Goal: Information Seeking & Learning: Learn about a topic

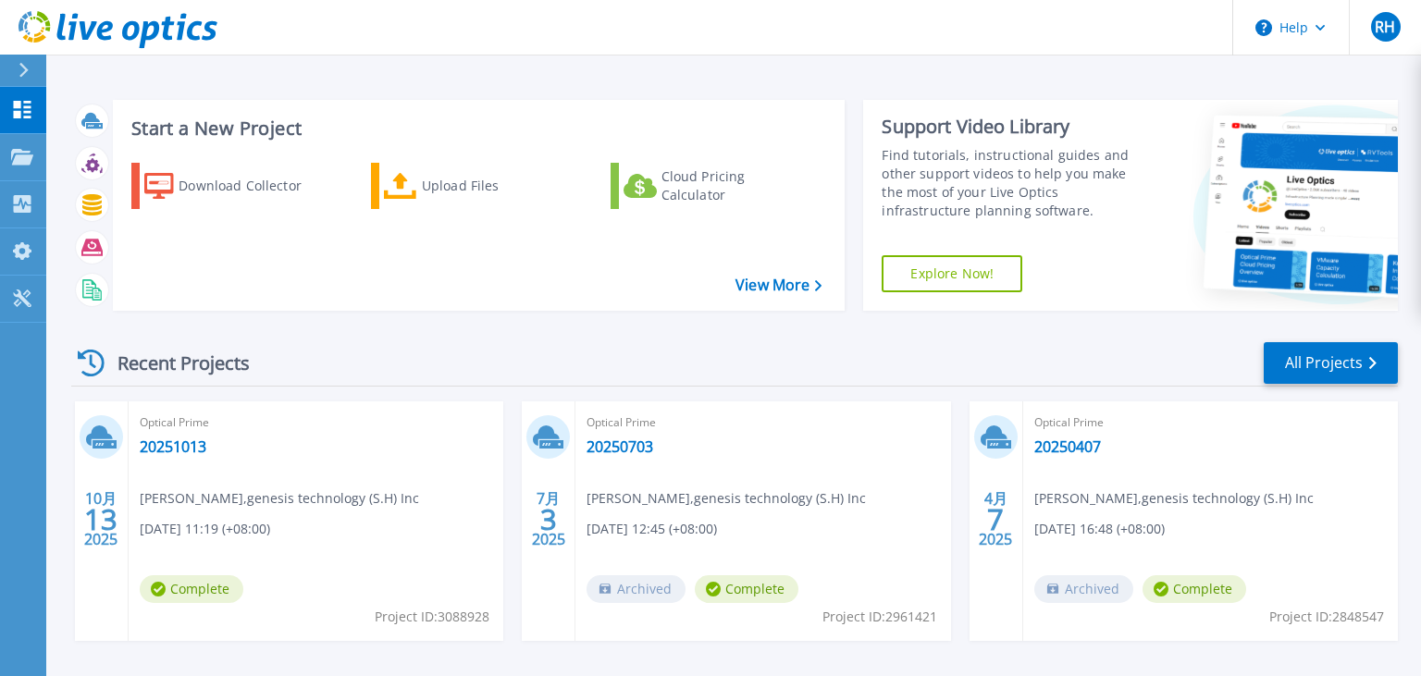
click at [21, 65] on icon at bounding box center [23, 70] width 9 height 15
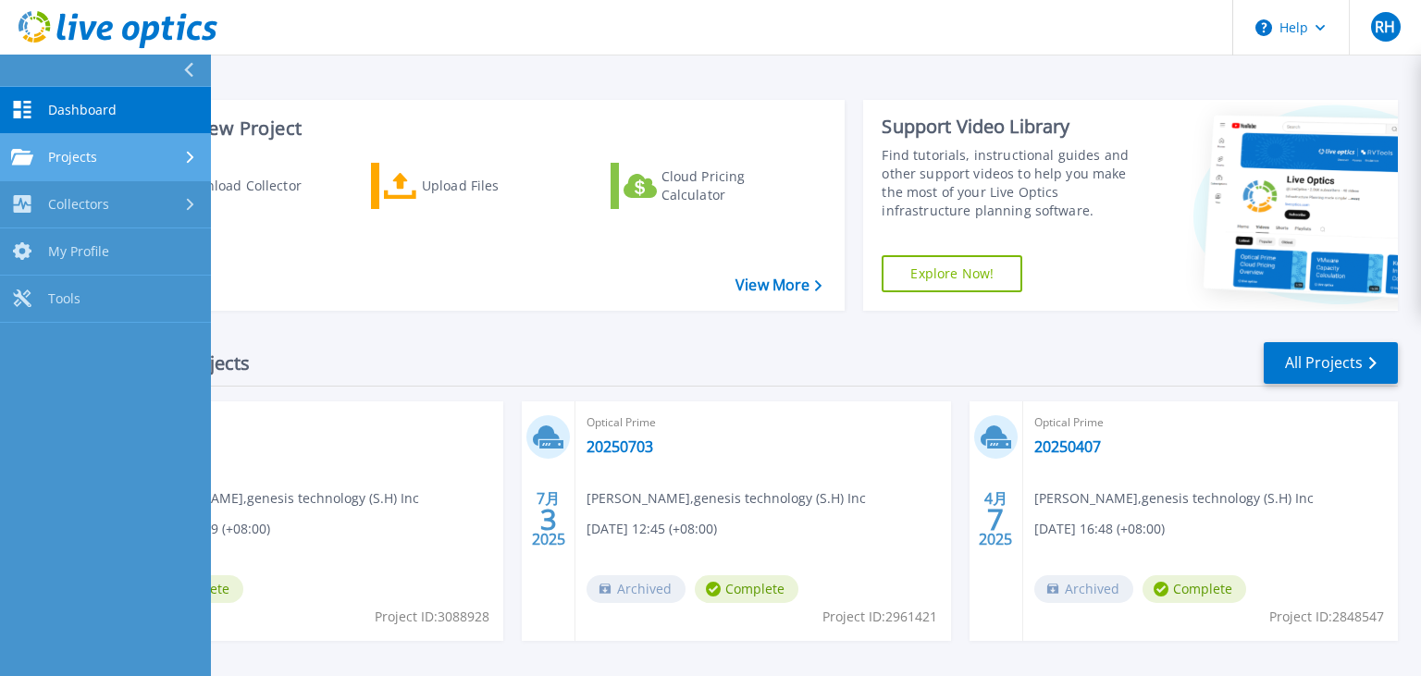
click at [67, 175] on link "Projects Projects" at bounding box center [105, 157] width 211 height 47
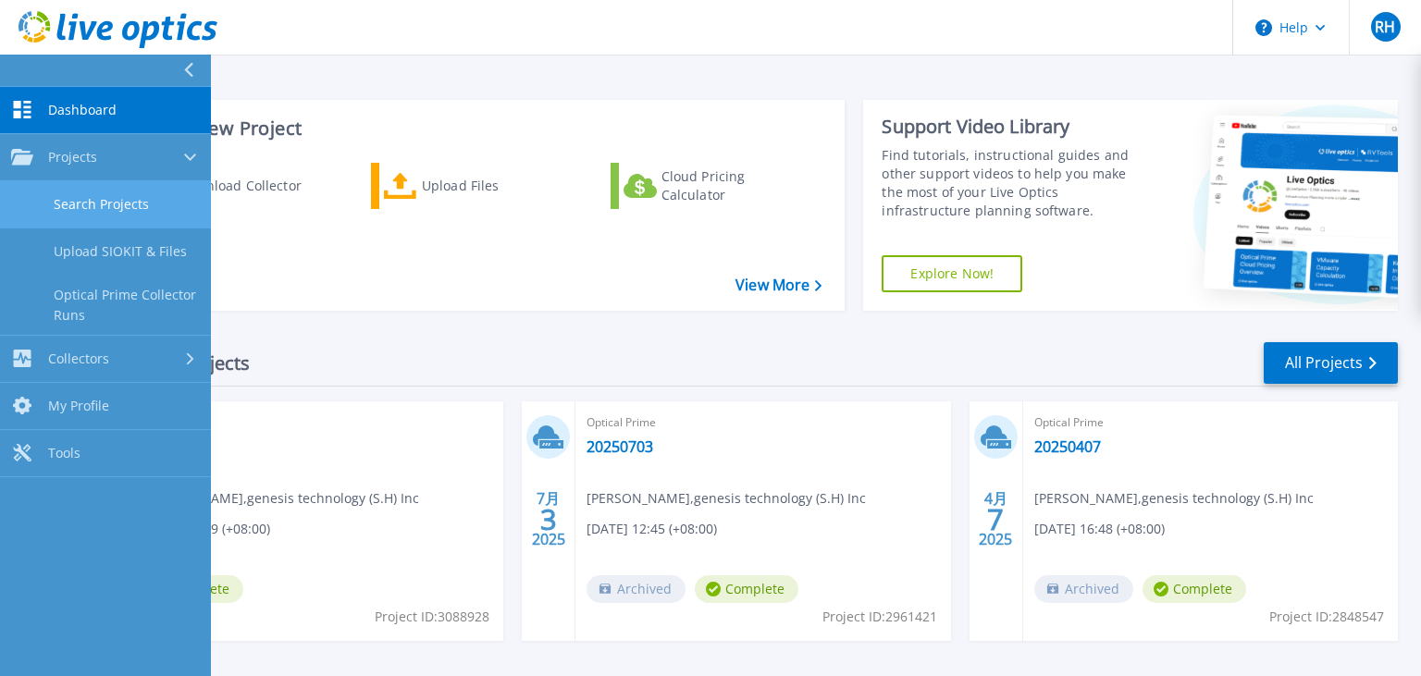
click at [76, 206] on link "Search Projects" at bounding box center [105, 204] width 211 height 47
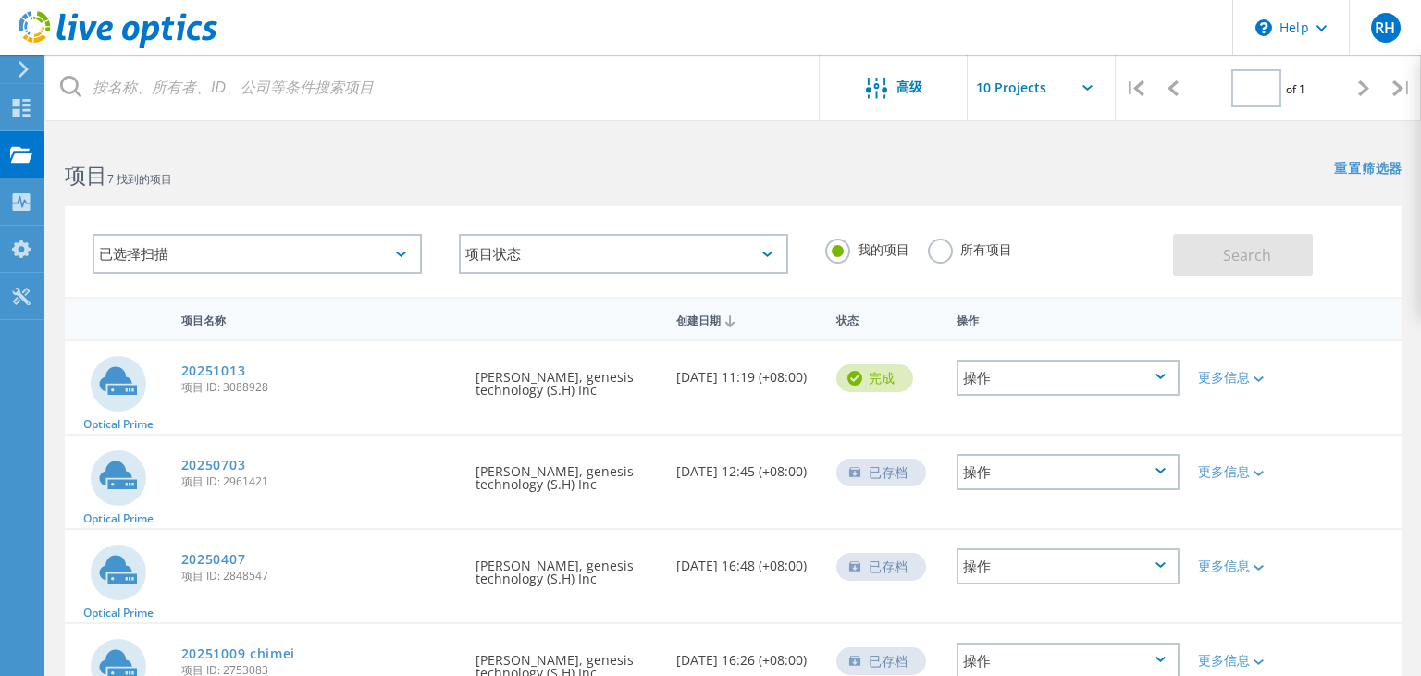
type input "1"
click at [188, 365] on link "20251013" at bounding box center [213, 371] width 65 height 13
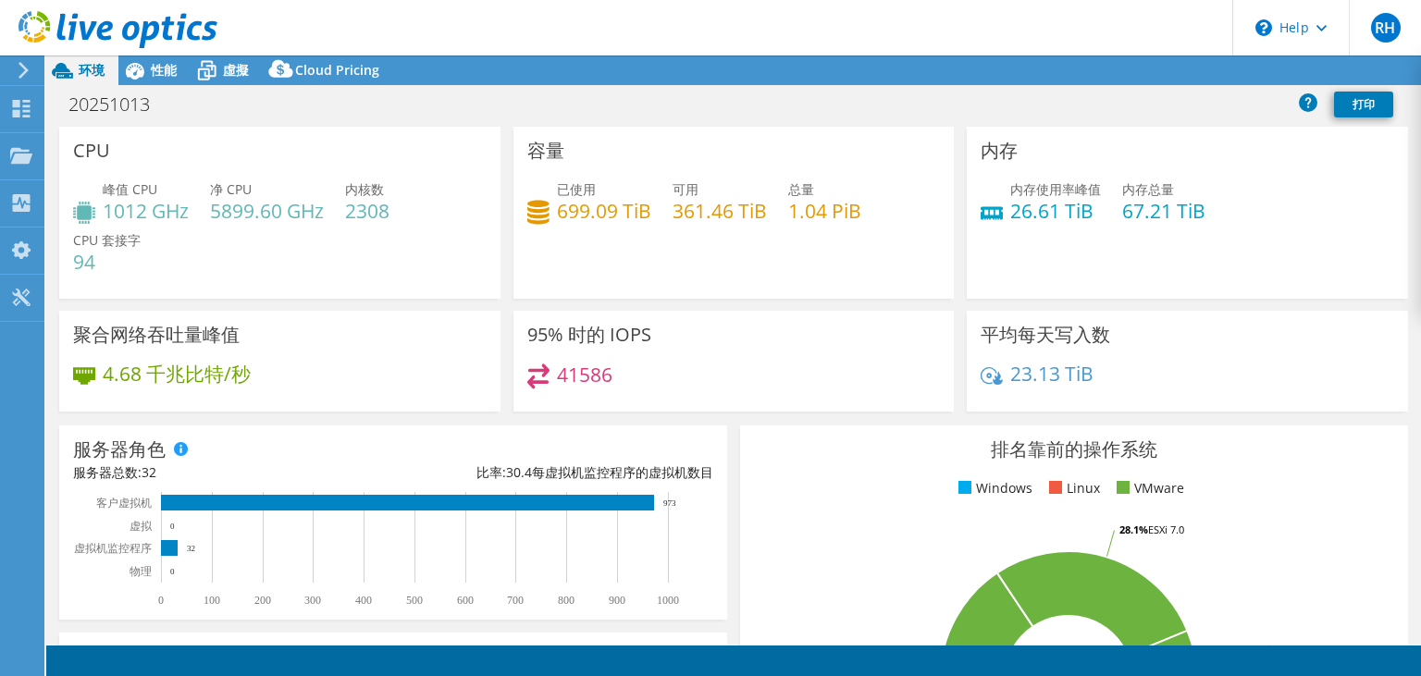
select select "USD"
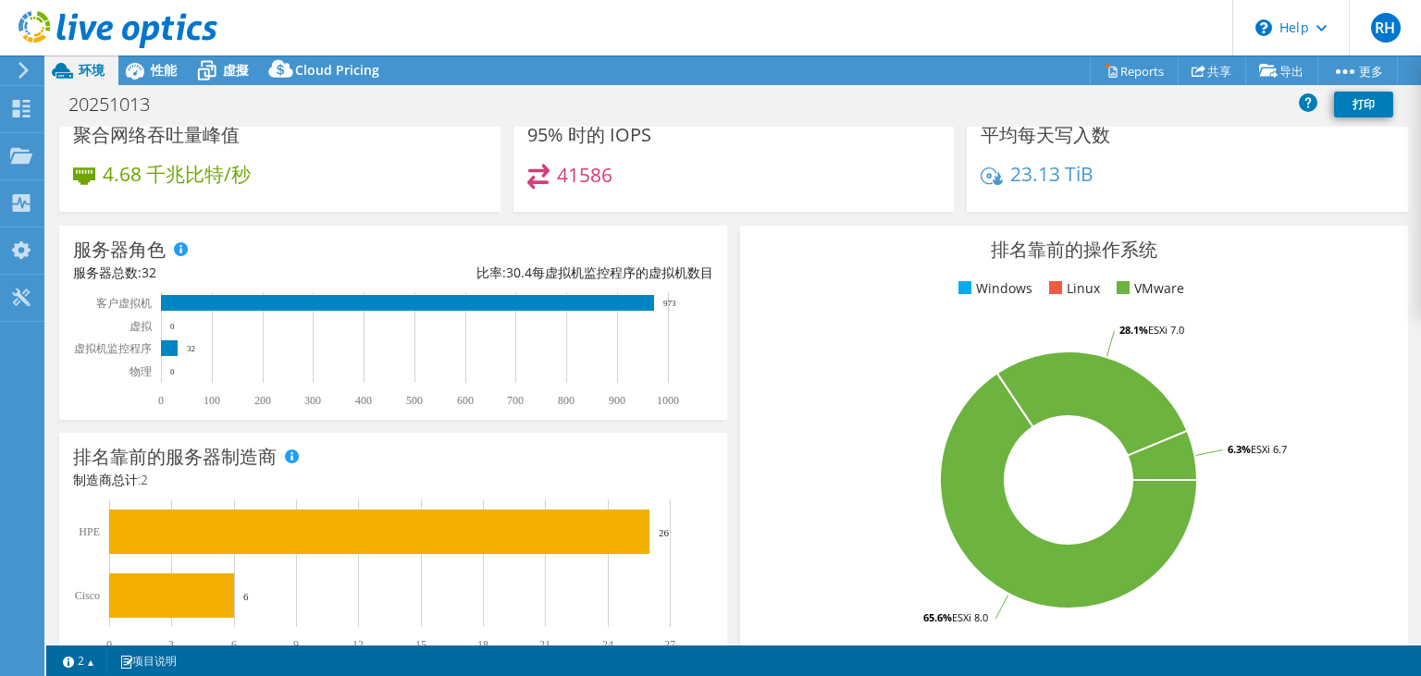
scroll to position [266, 0]
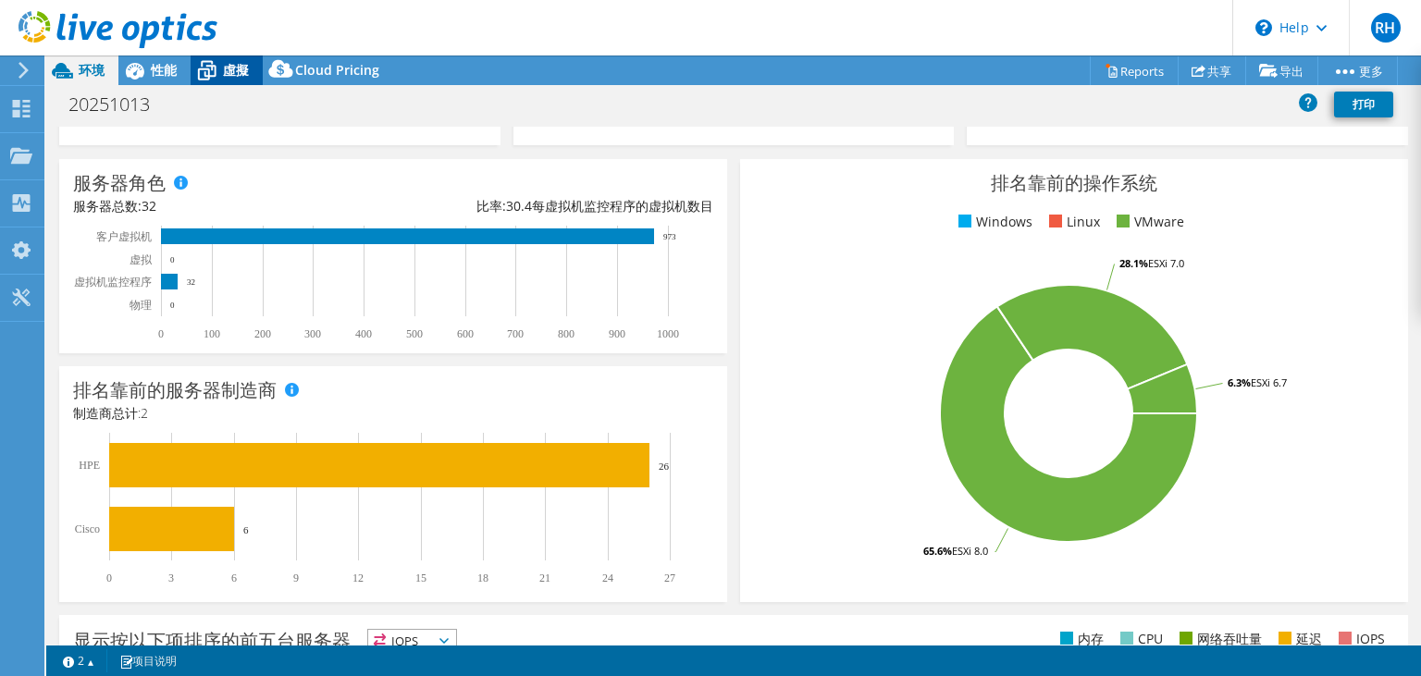
click at [216, 68] on icon at bounding box center [207, 72] width 19 height 15
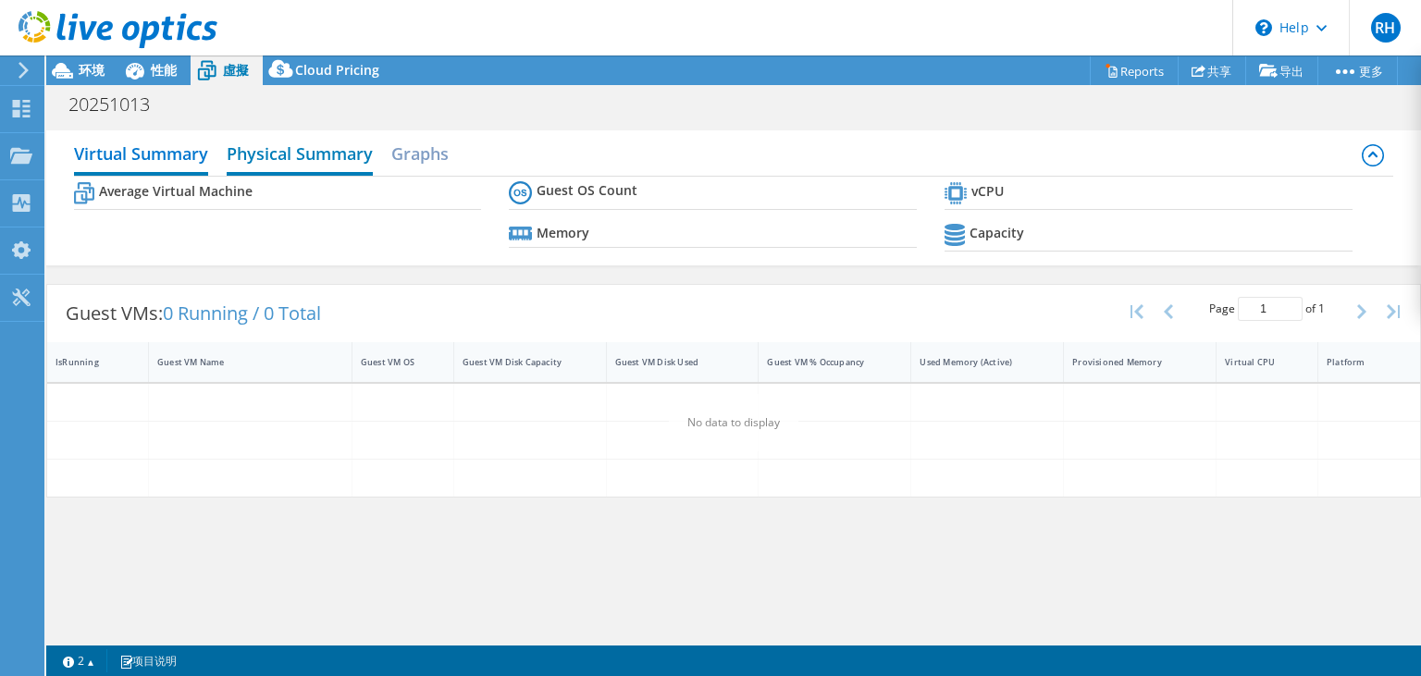
scroll to position [0, 0]
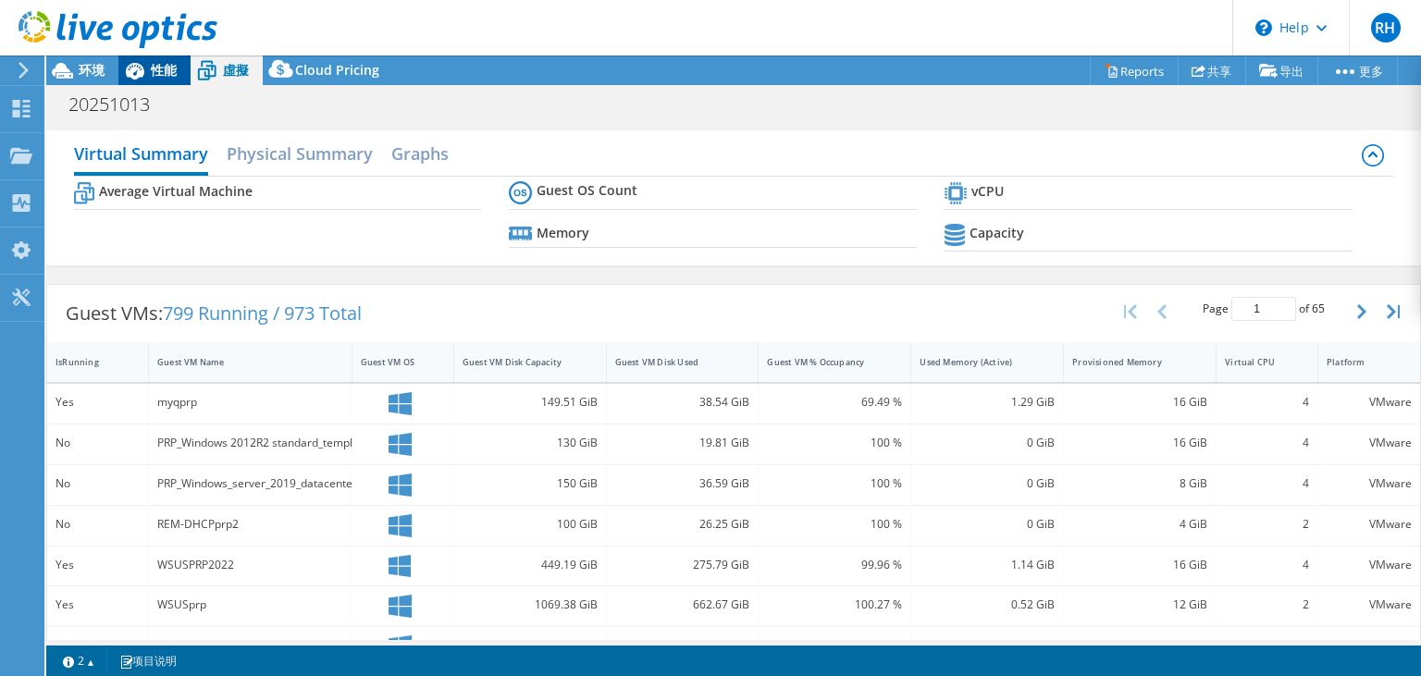
click at [157, 74] on span "性能" at bounding box center [164, 70] width 26 height 18
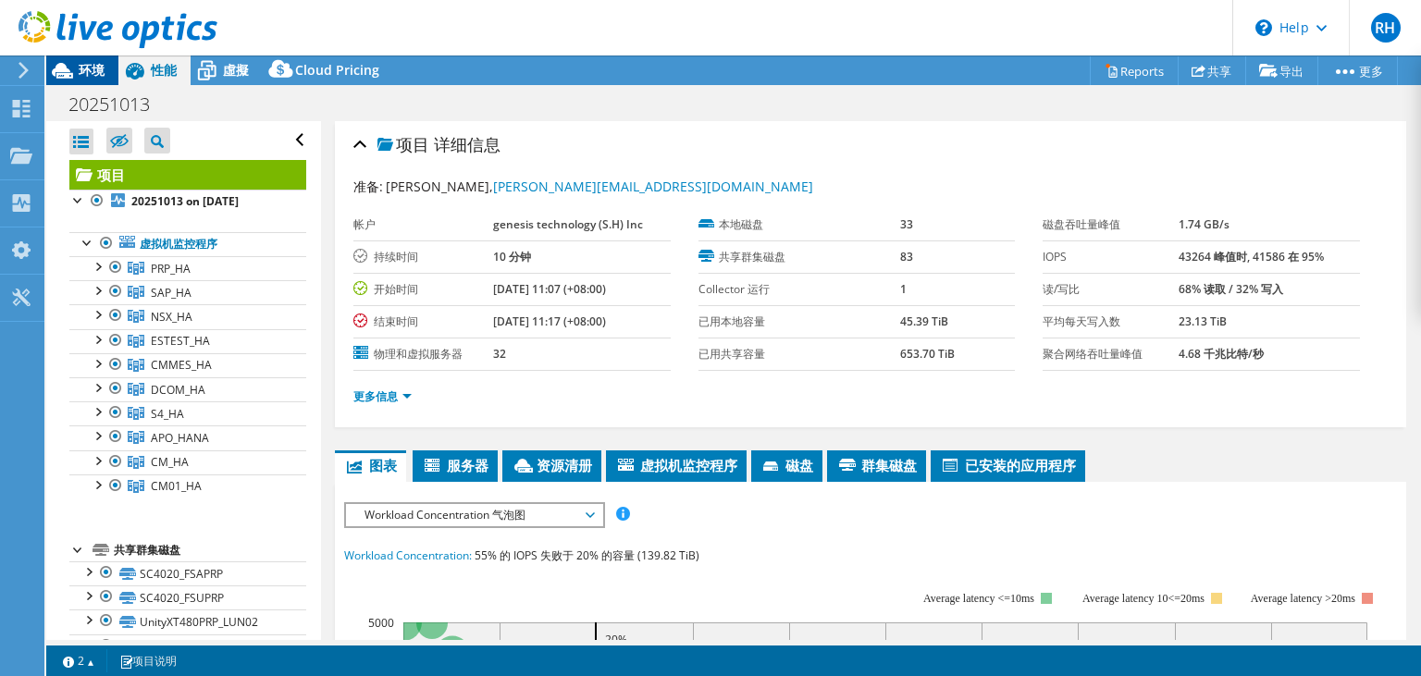
click at [104, 73] on span "环境" at bounding box center [92, 70] width 26 height 18
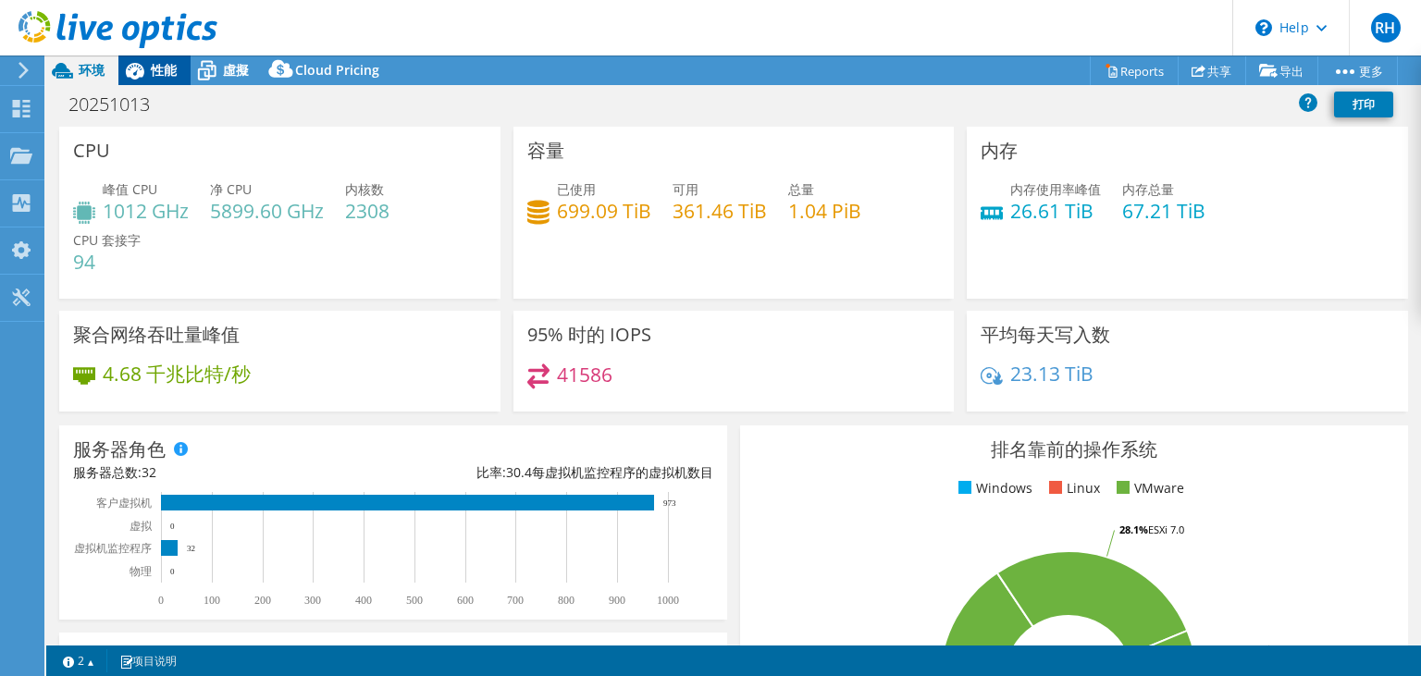
click at [171, 68] on span "性能" at bounding box center [164, 70] width 26 height 18
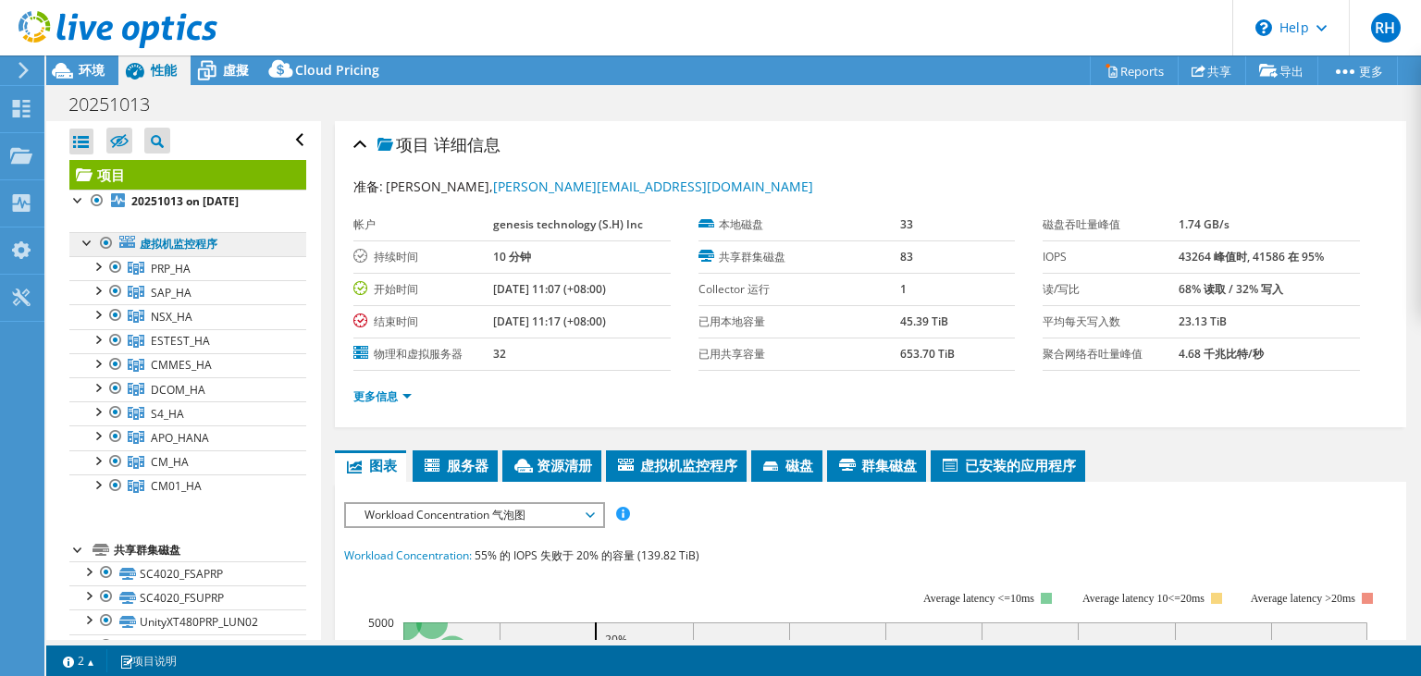
click at [180, 245] on link "虚拟机监控程序" at bounding box center [187, 244] width 237 height 24
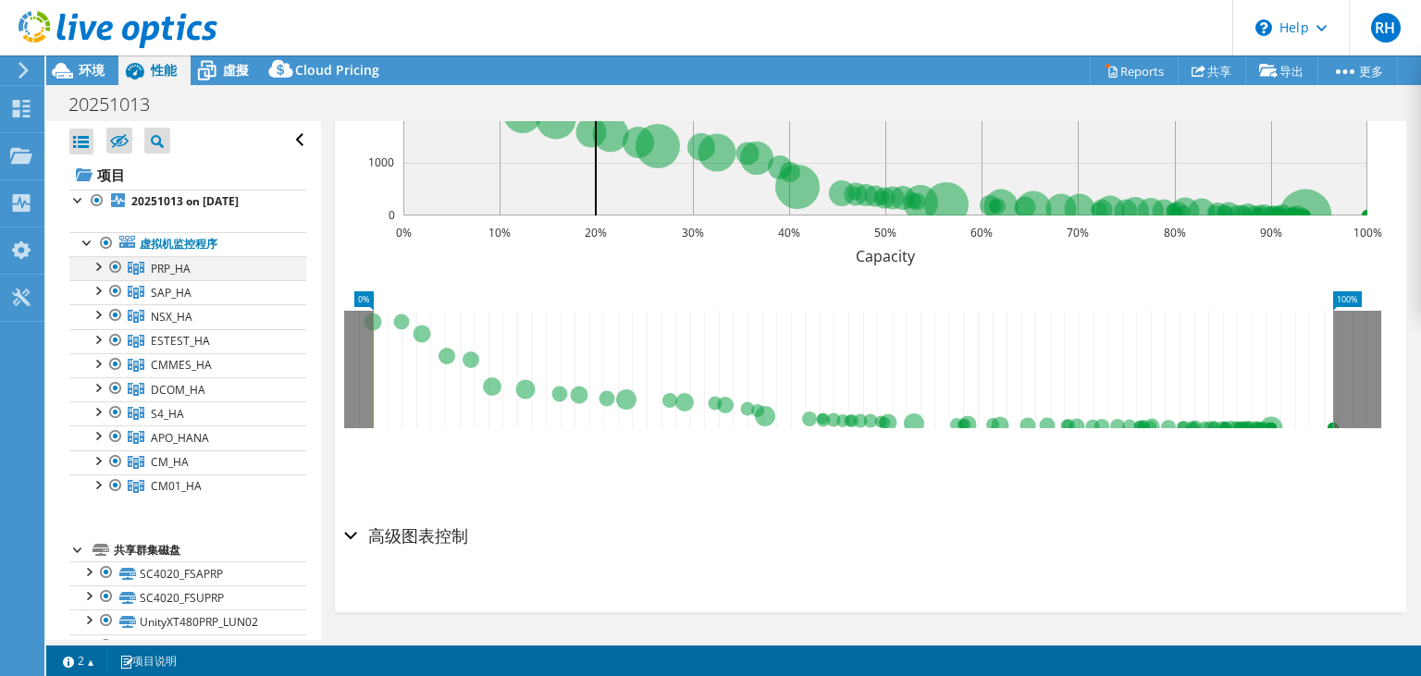
click at [99, 268] on div at bounding box center [97, 265] width 19 height 19
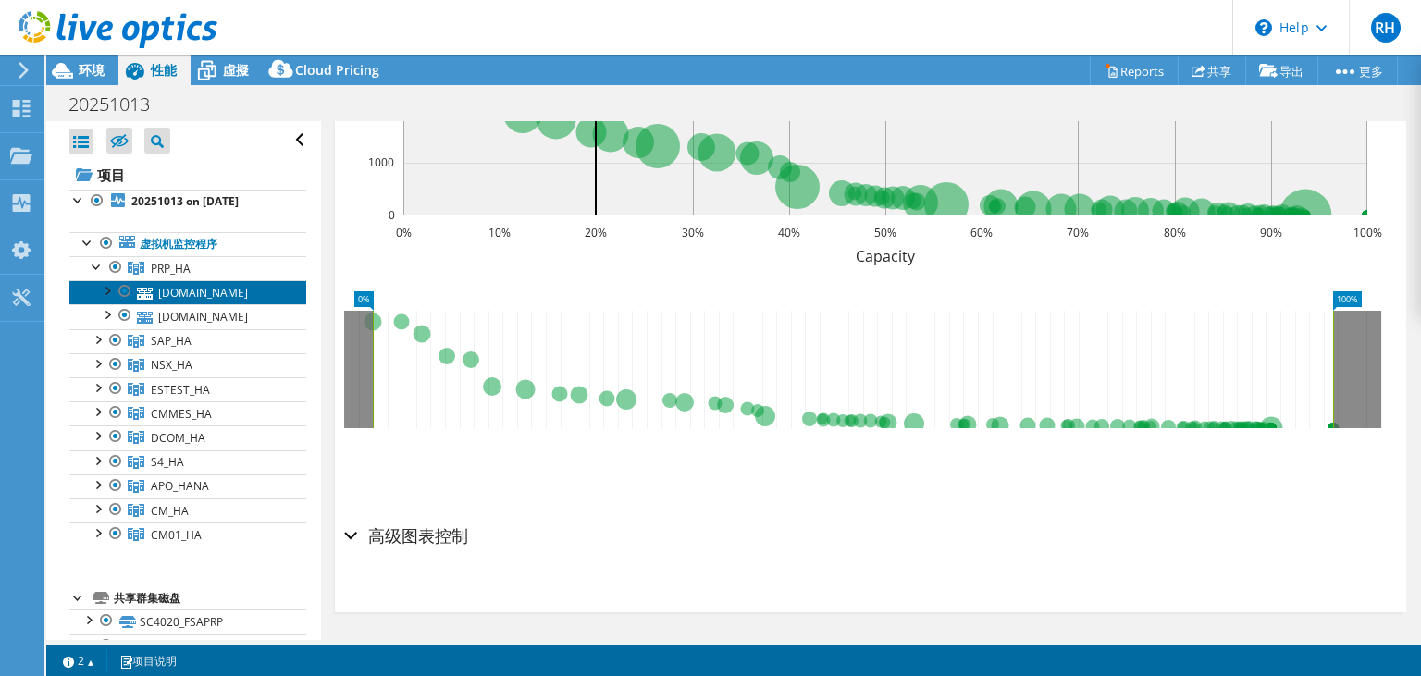
click at [185, 285] on link "prpesxi04.chimei.com.tw" at bounding box center [187, 292] width 237 height 24
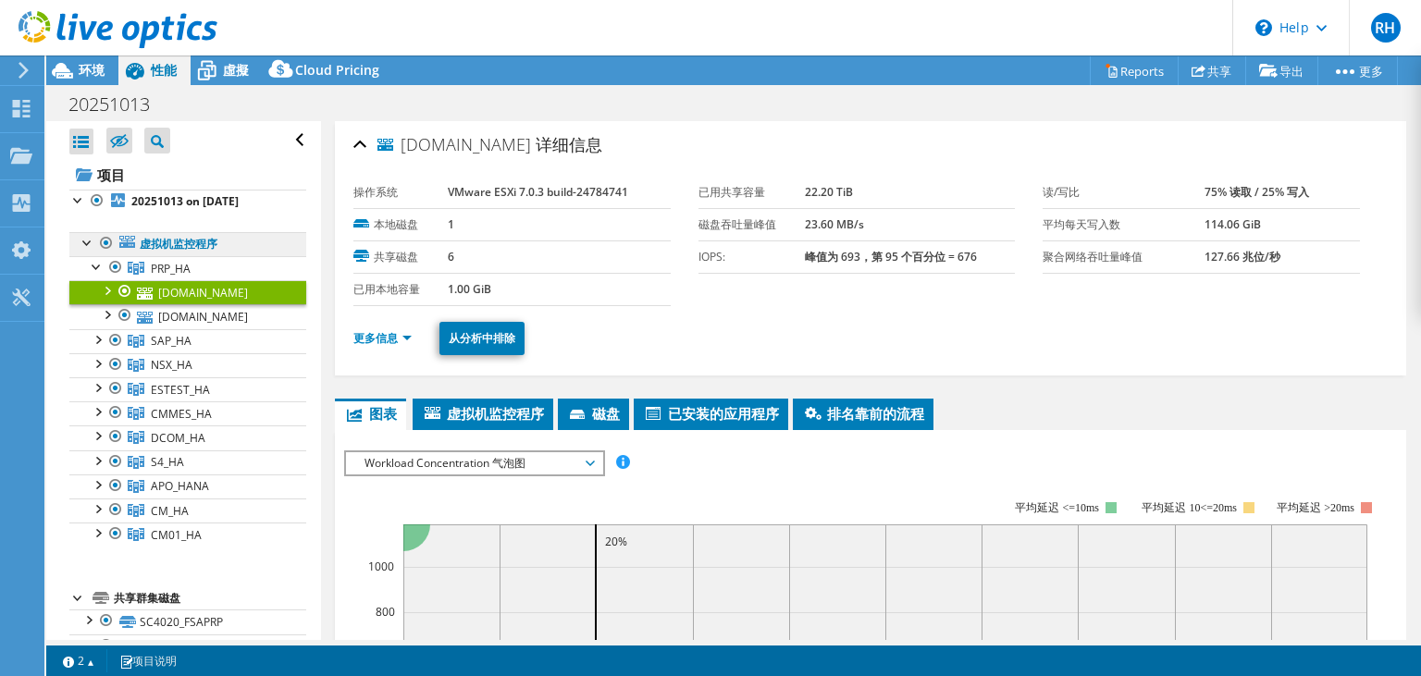
click at [210, 240] on link "虚拟机监控程序" at bounding box center [187, 244] width 237 height 24
click at [116, 243] on div at bounding box center [106, 243] width 19 height 22
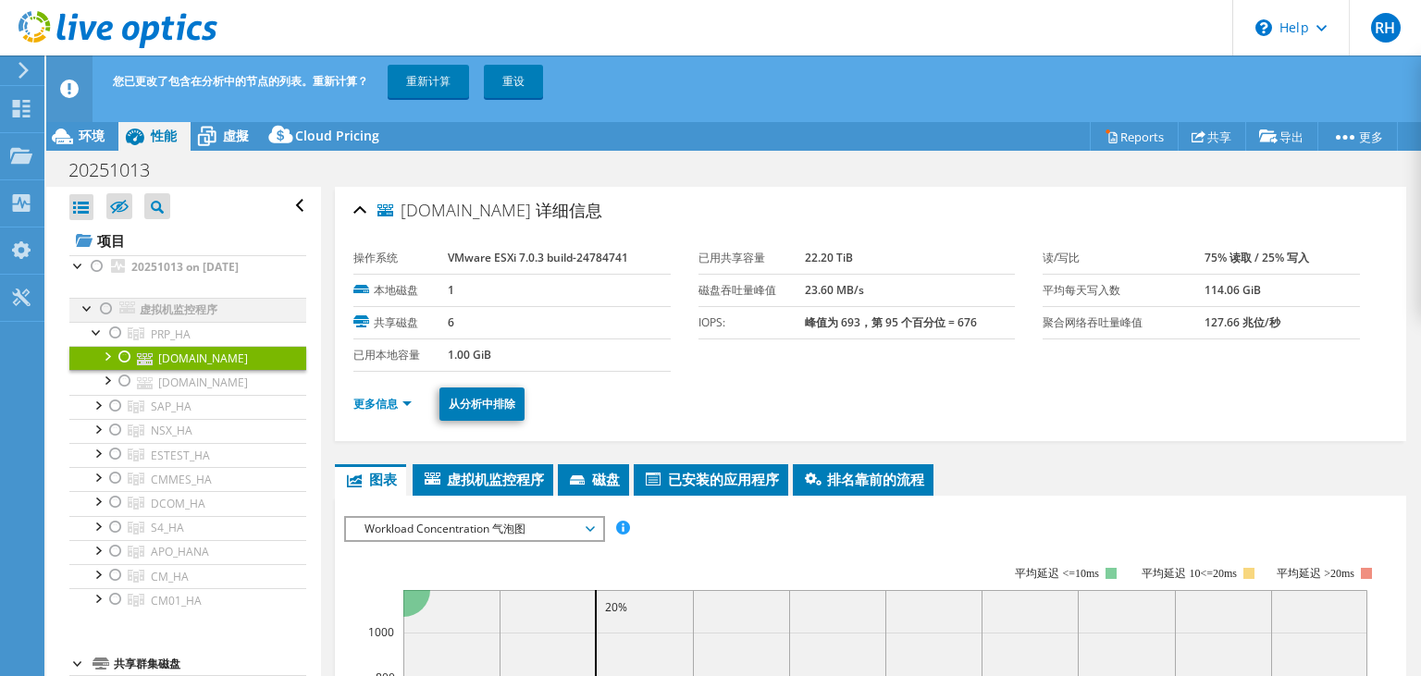
click at [110, 312] on div at bounding box center [106, 309] width 19 height 22
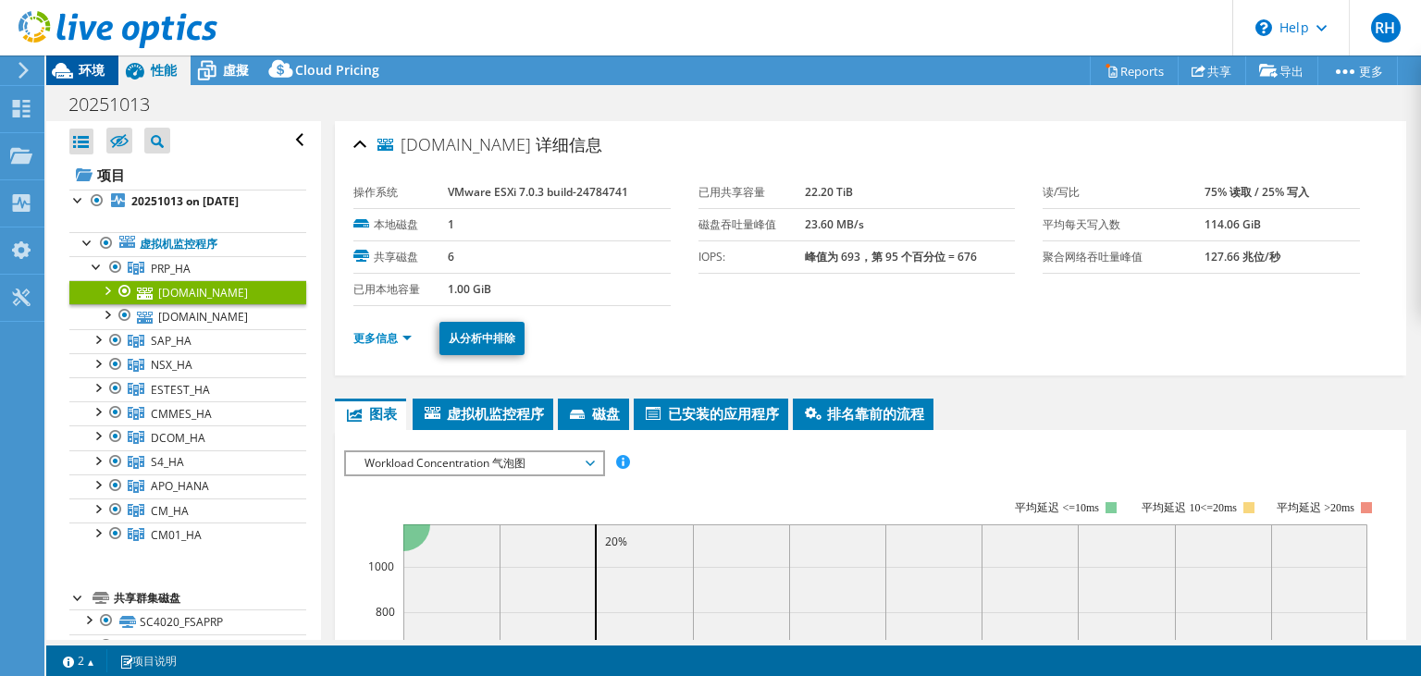
click at [82, 71] on span "环境" at bounding box center [92, 70] width 26 height 18
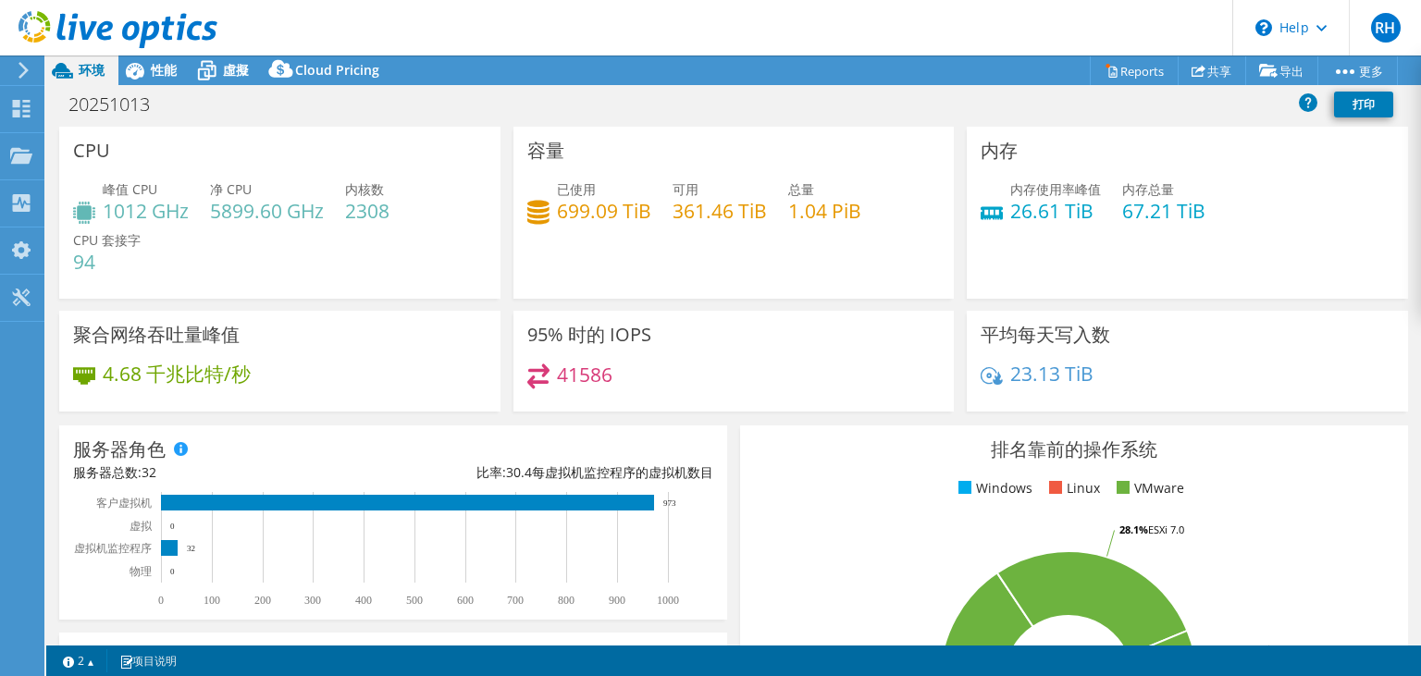
click at [109, 73] on div "环境" at bounding box center [82, 71] width 72 height 30
click at [158, 56] on div at bounding box center [108, 31] width 217 height 62
click at [157, 66] on span "性能" at bounding box center [164, 70] width 26 height 18
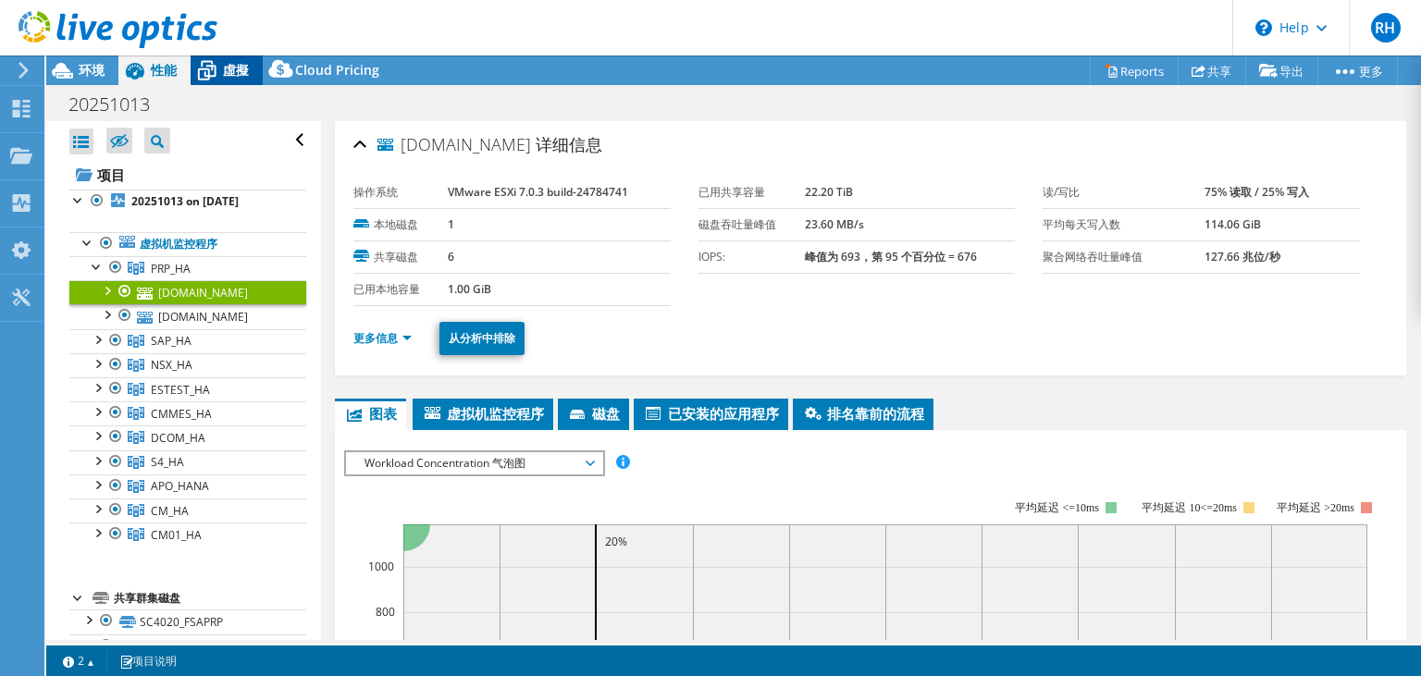
click at [240, 67] on span "虛擬" at bounding box center [236, 70] width 26 height 18
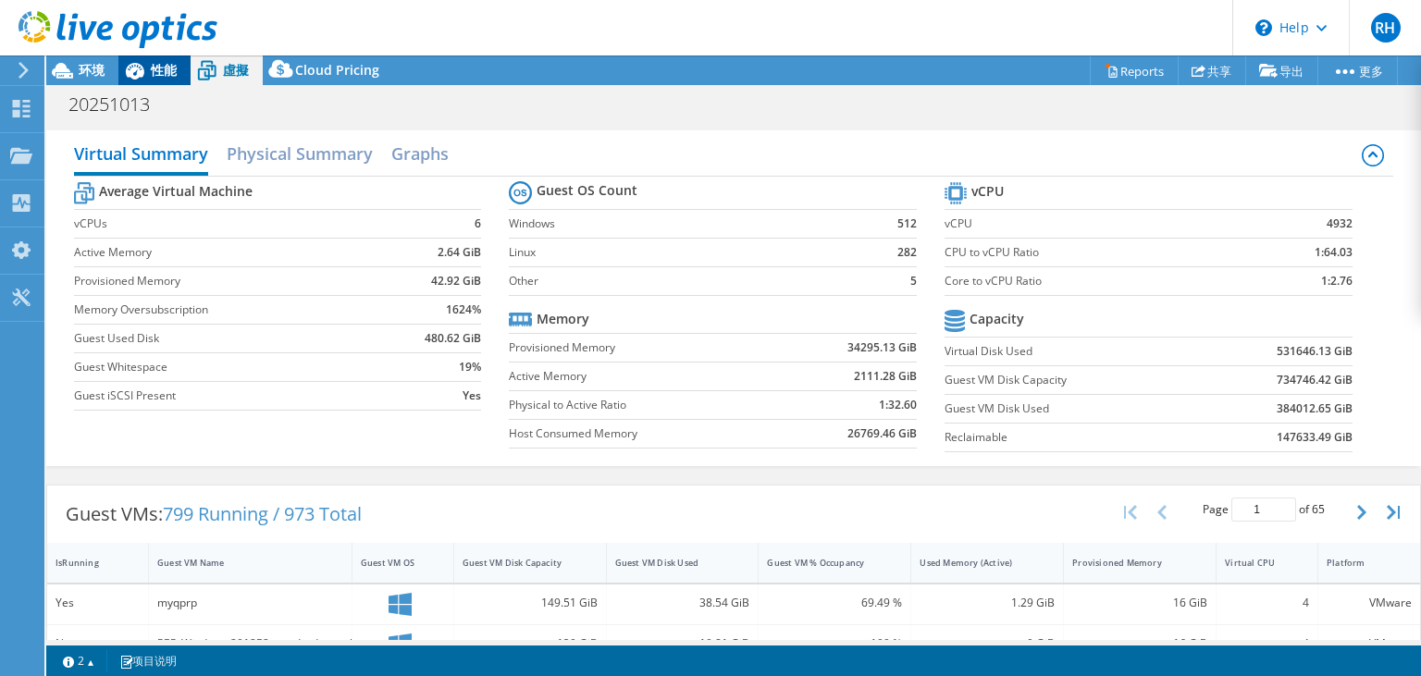
click at [185, 78] on div "性能" at bounding box center [154, 71] width 72 height 30
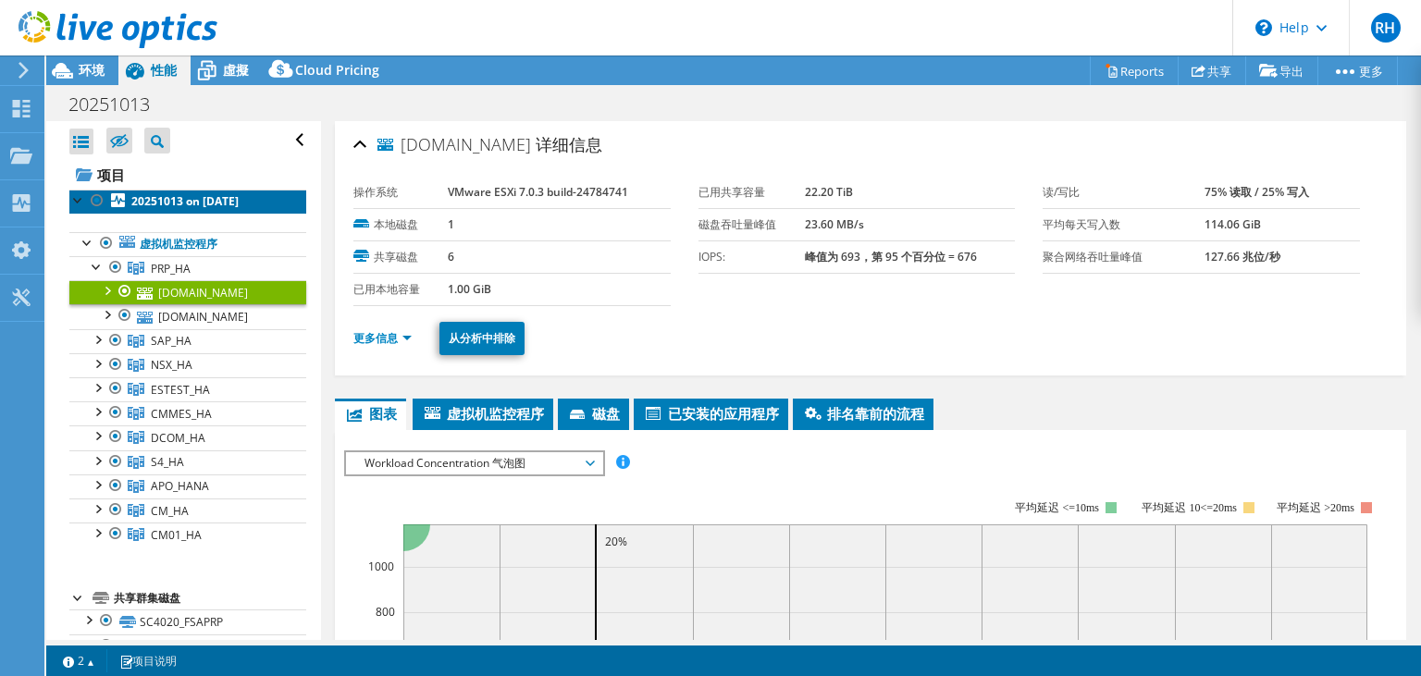
click at [167, 210] on link "20251013 on 10/13/2025" at bounding box center [187, 202] width 237 height 24
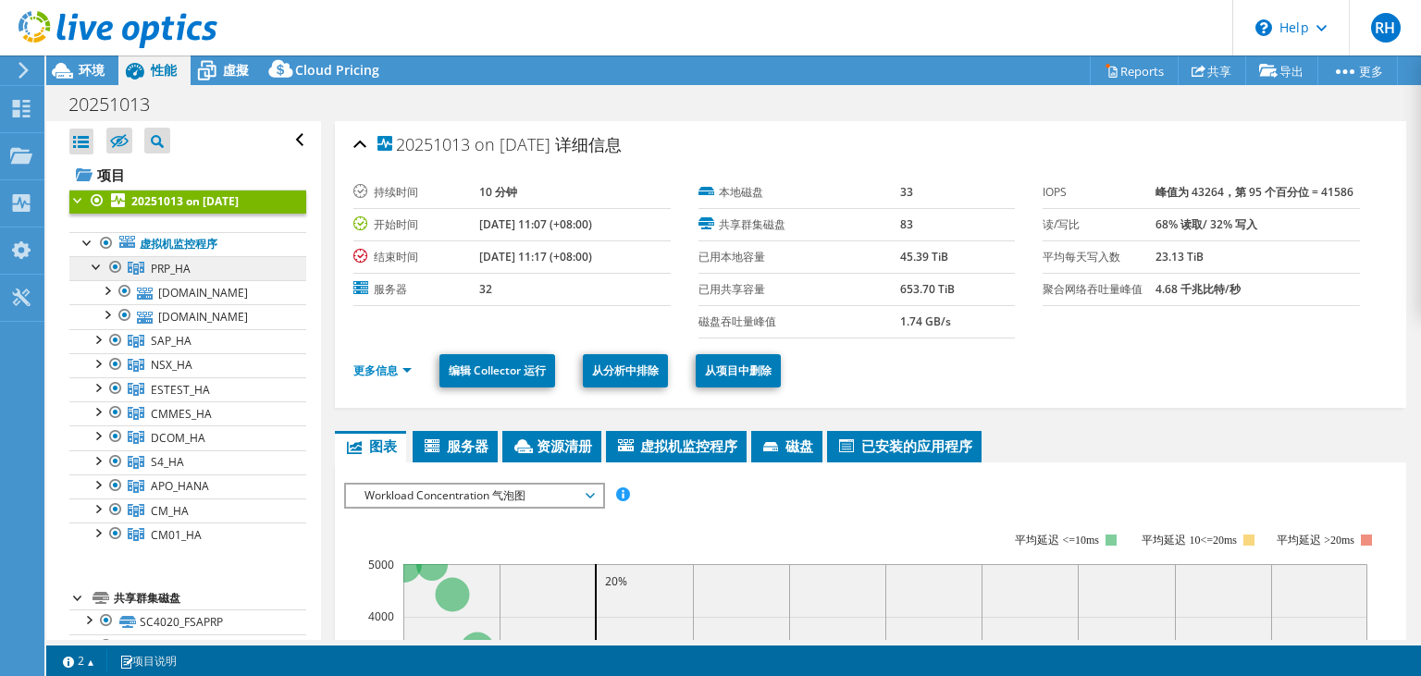
click at [162, 265] on span "PRP_HA" at bounding box center [171, 269] width 40 height 16
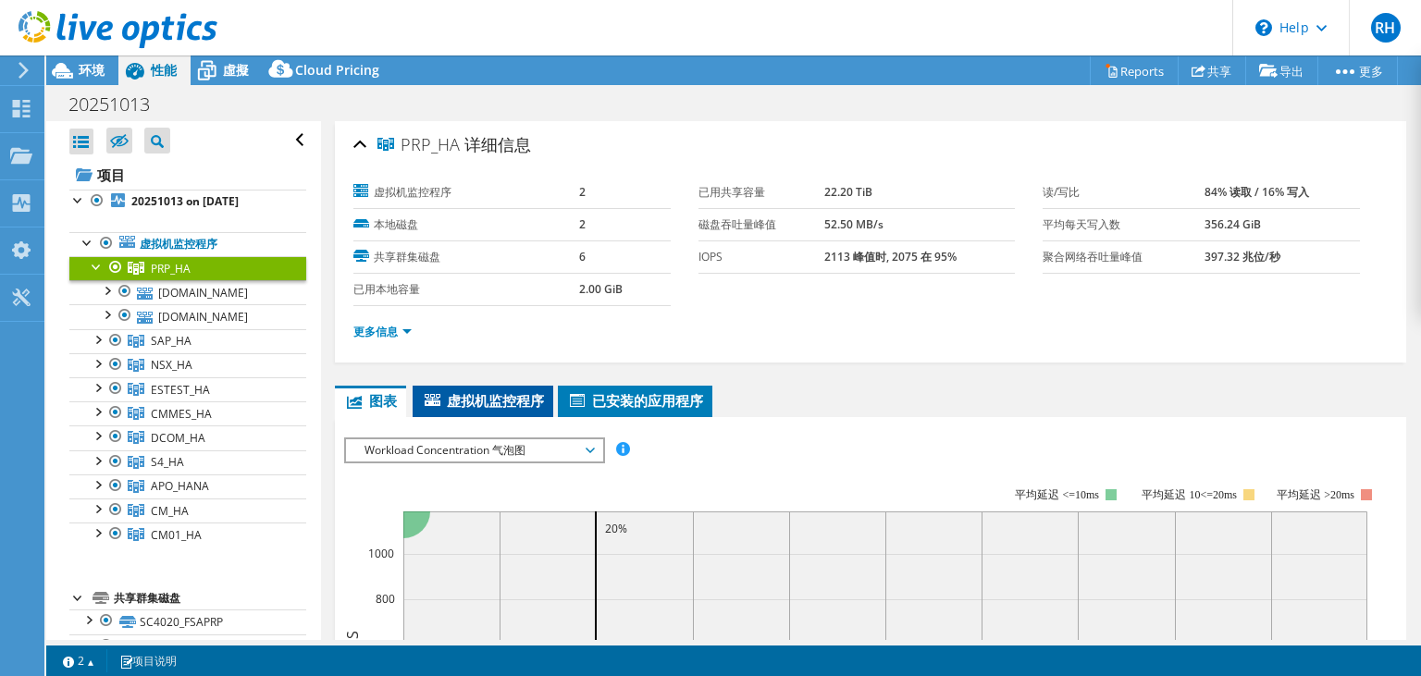
click at [488, 404] on span "虚拟机监控程序" at bounding box center [483, 400] width 122 height 19
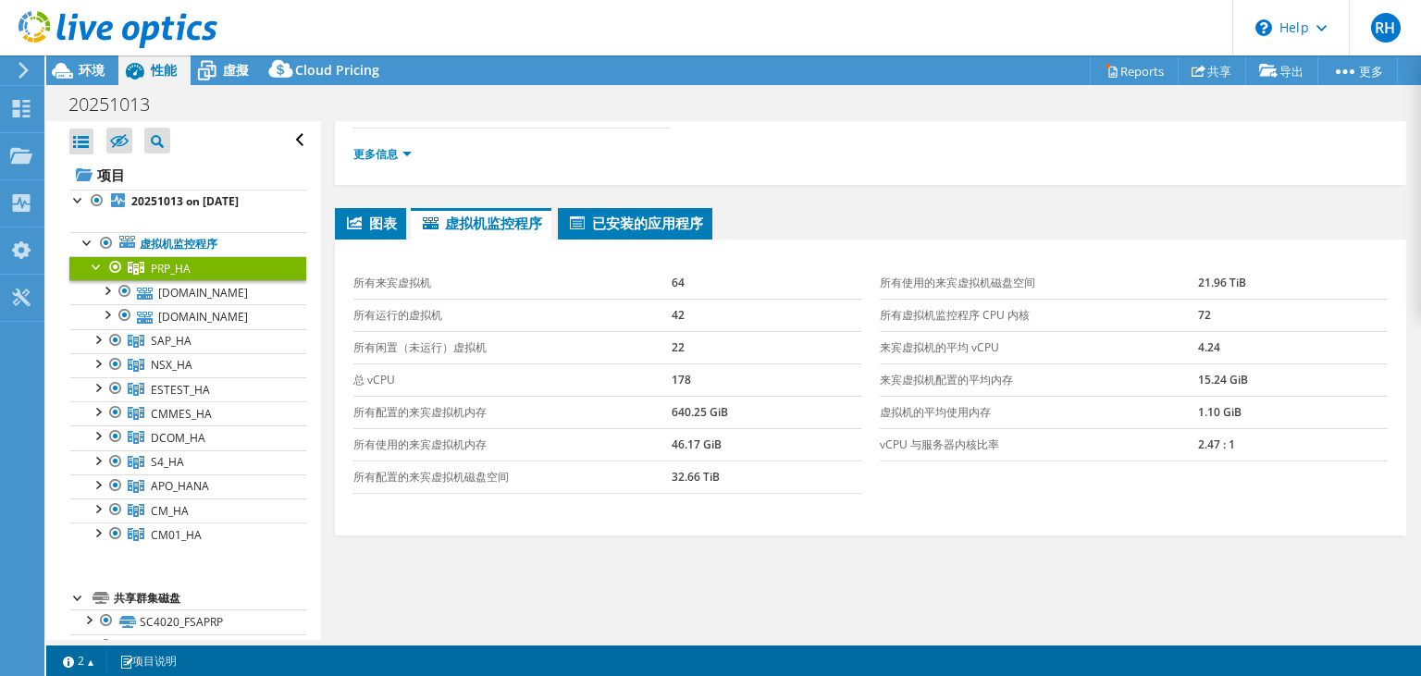
scroll to position [89, 0]
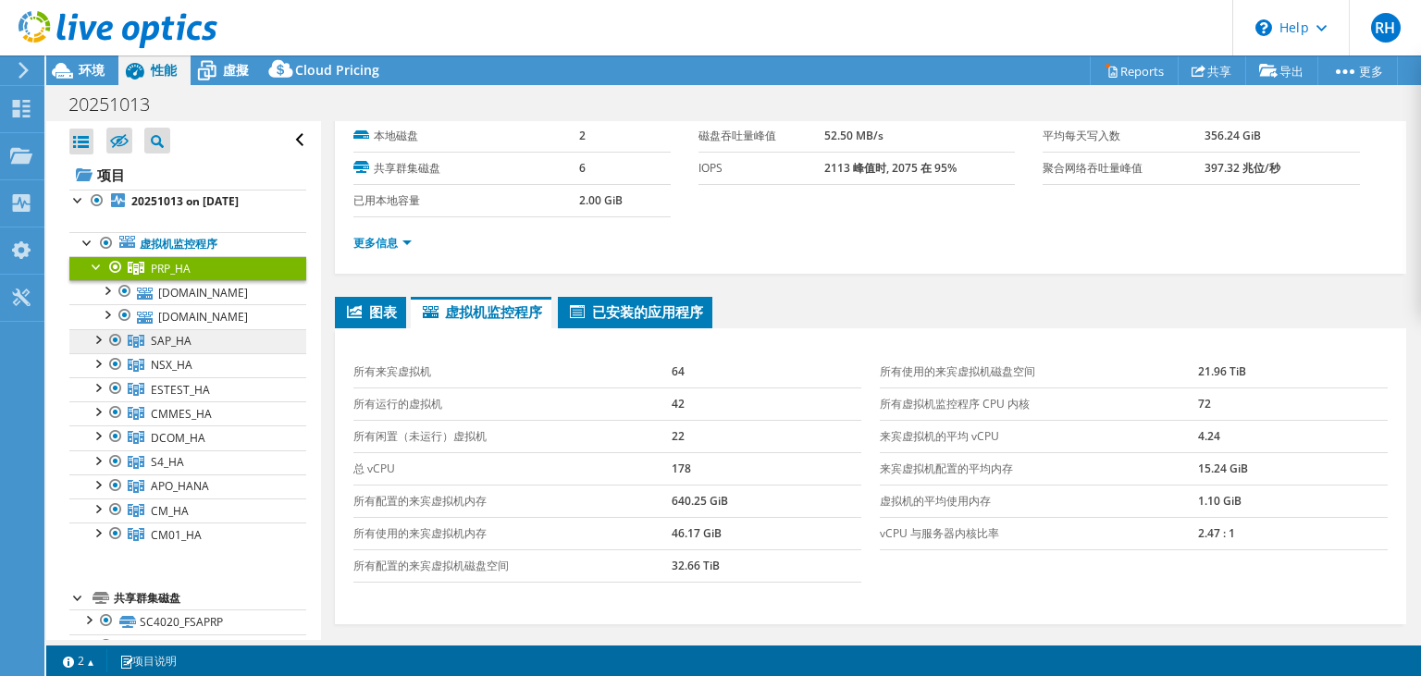
click at [179, 342] on span "SAP_HA" at bounding box center [171, 341] width 41 height 16
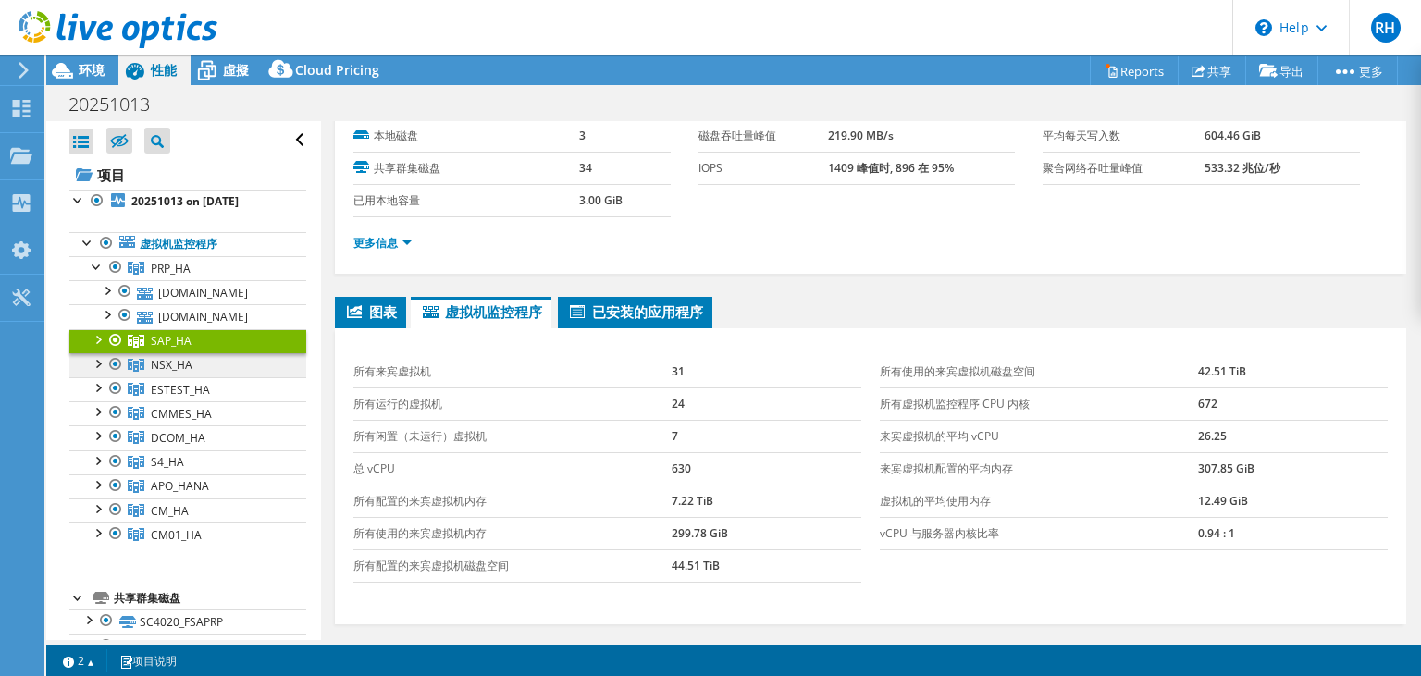
click at [185, 362] on span "NSX_HA" at bounding box center [172, 365] width 42 height 16
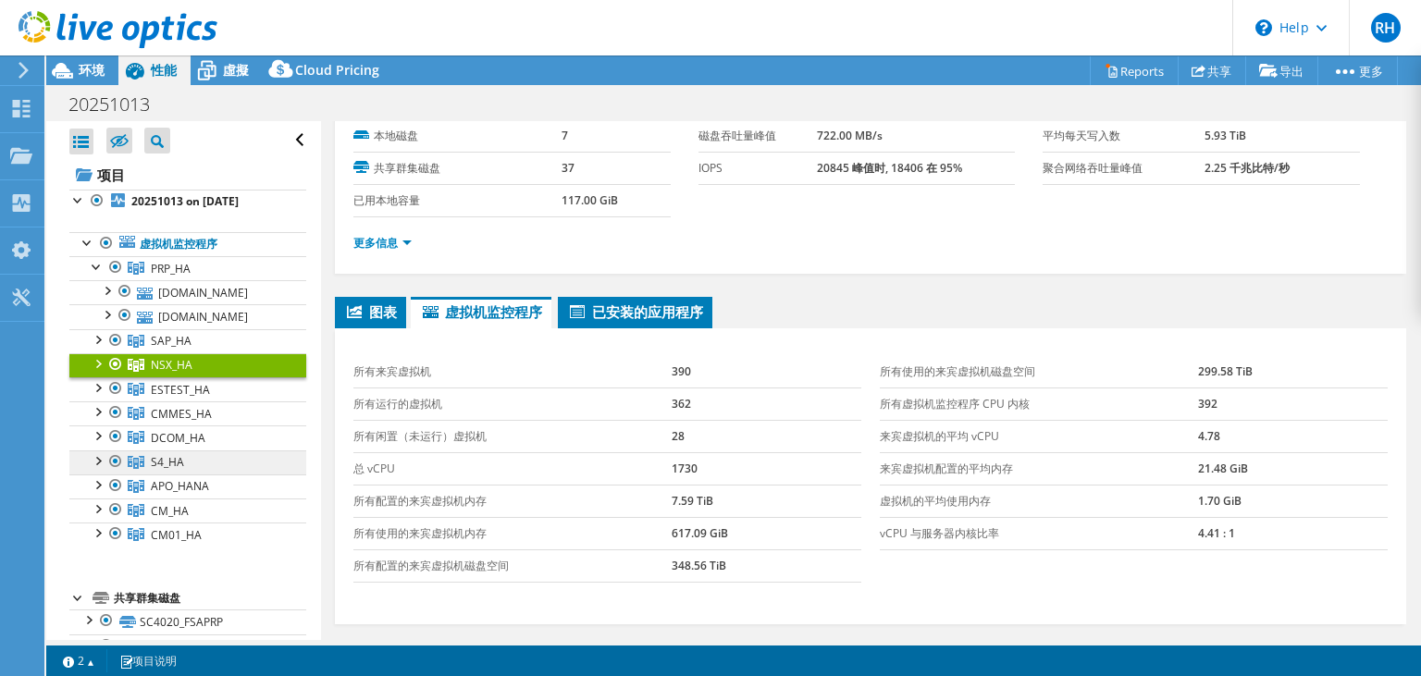
click at [186, 464] on link "S4_HA" at bounding box center [187, 463] width 237 height 24
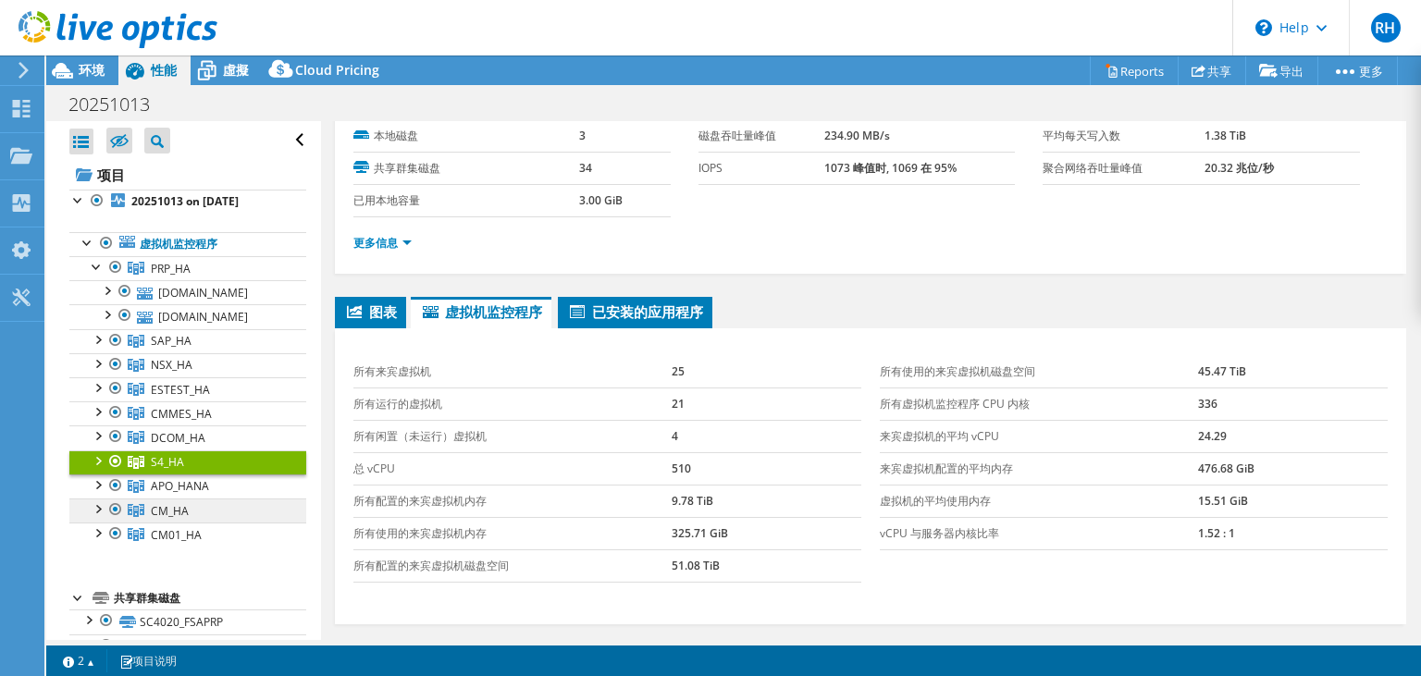
click at [173, 510] on span "CM_HA" at bounding box center [170, 511] width 38 height 16
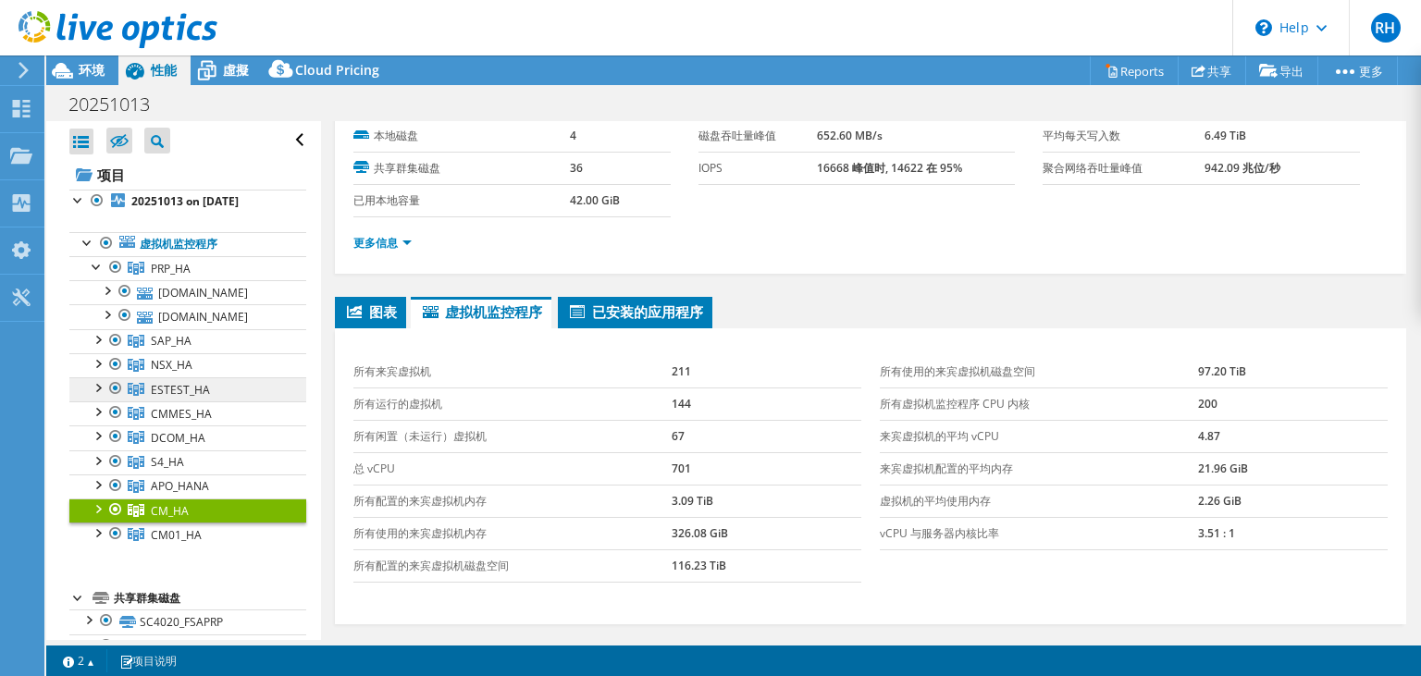
click at [196, 399] on link "ESTEST_HA" at bounding box center [187, 389] width 237 height 24
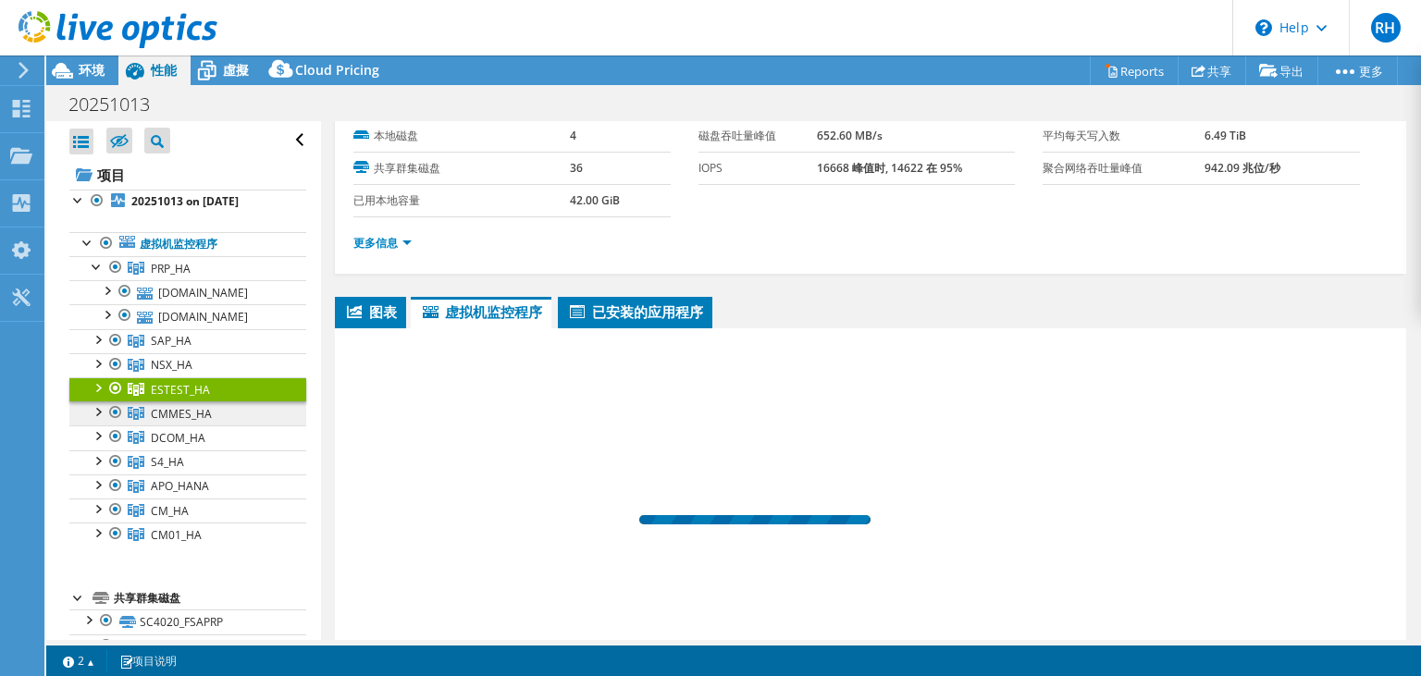
click at [193, 412] on span "CMMES_HA" at bounding box center [181, 414] width 61 height 16
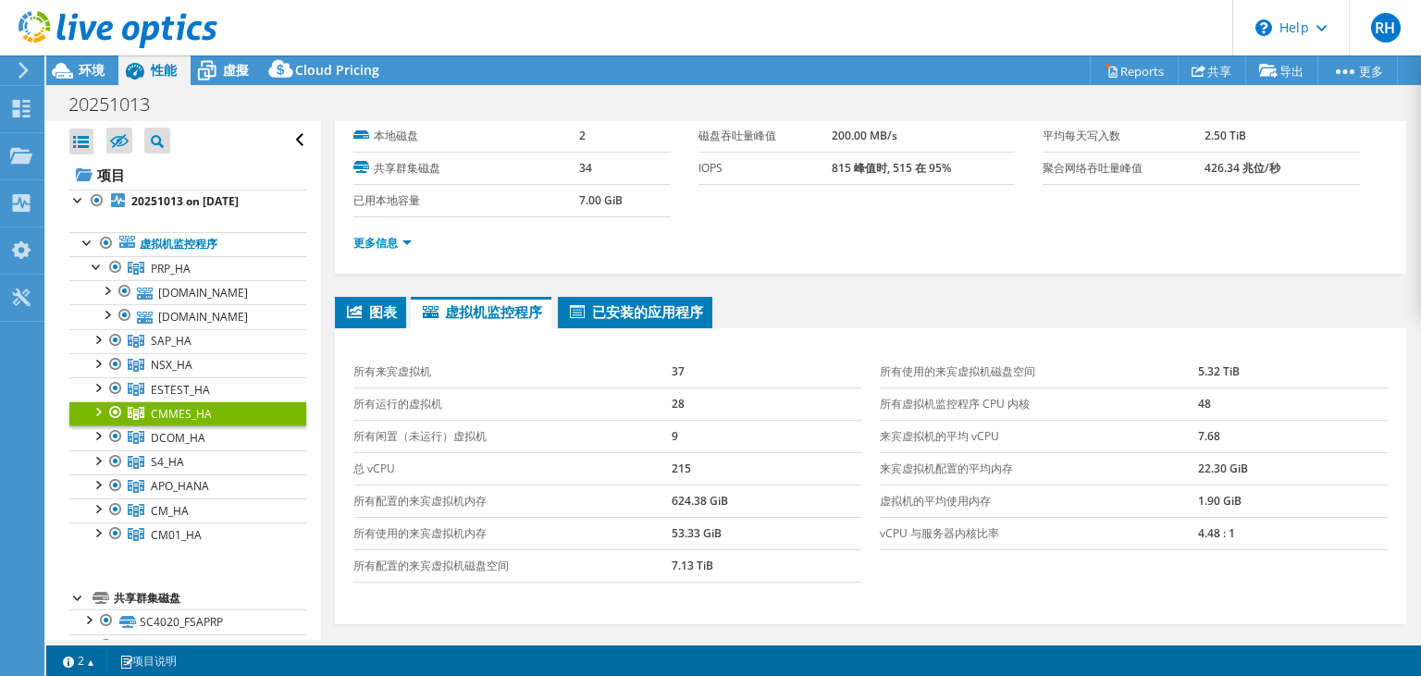
click at [651, 624] on div "图表 服务器 资源清册 虚拟机监控程序 磁盘 群集磁盘 0" at bounding box center [870, 528] width 1071 height 463
click at [151, 389] on span "ESTEST_HA" at bounding box center [180, 390] width 59 height 16
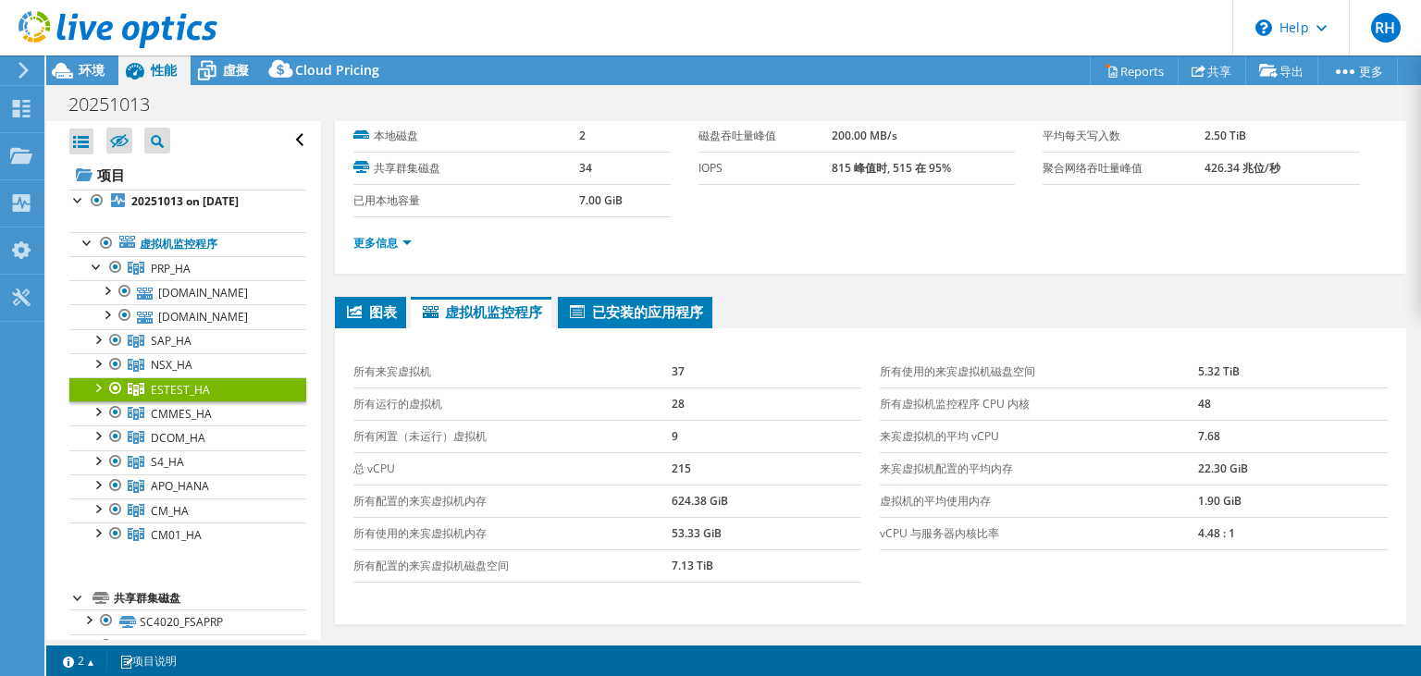
click at [155, 400] on link "ESTEST_HA" at bounding box center [187, 389] width 237 height 24
click at [151, 406] on span "CMMES_HA" at bounding box center [181, 414] width 61 height 16
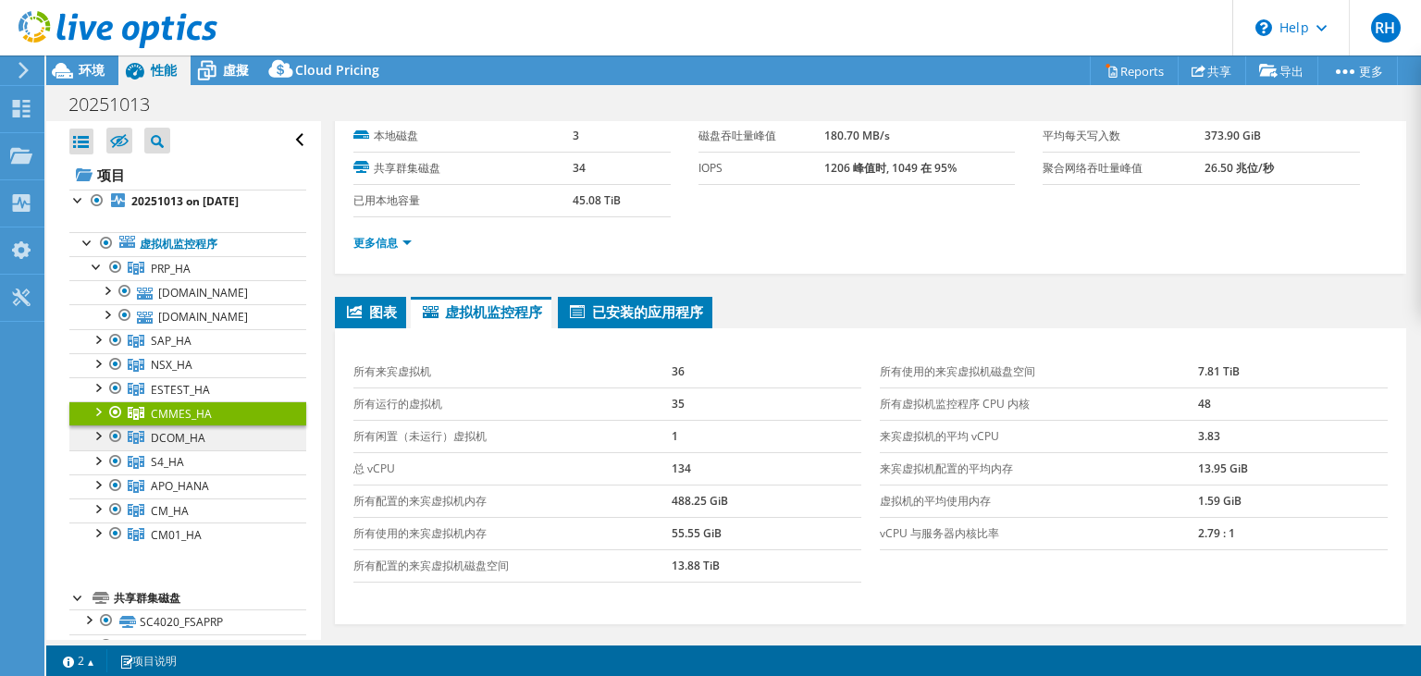
click at [168, 438] on span "DCOM_HA" at bounding box center [178, 438] width 55 height 16
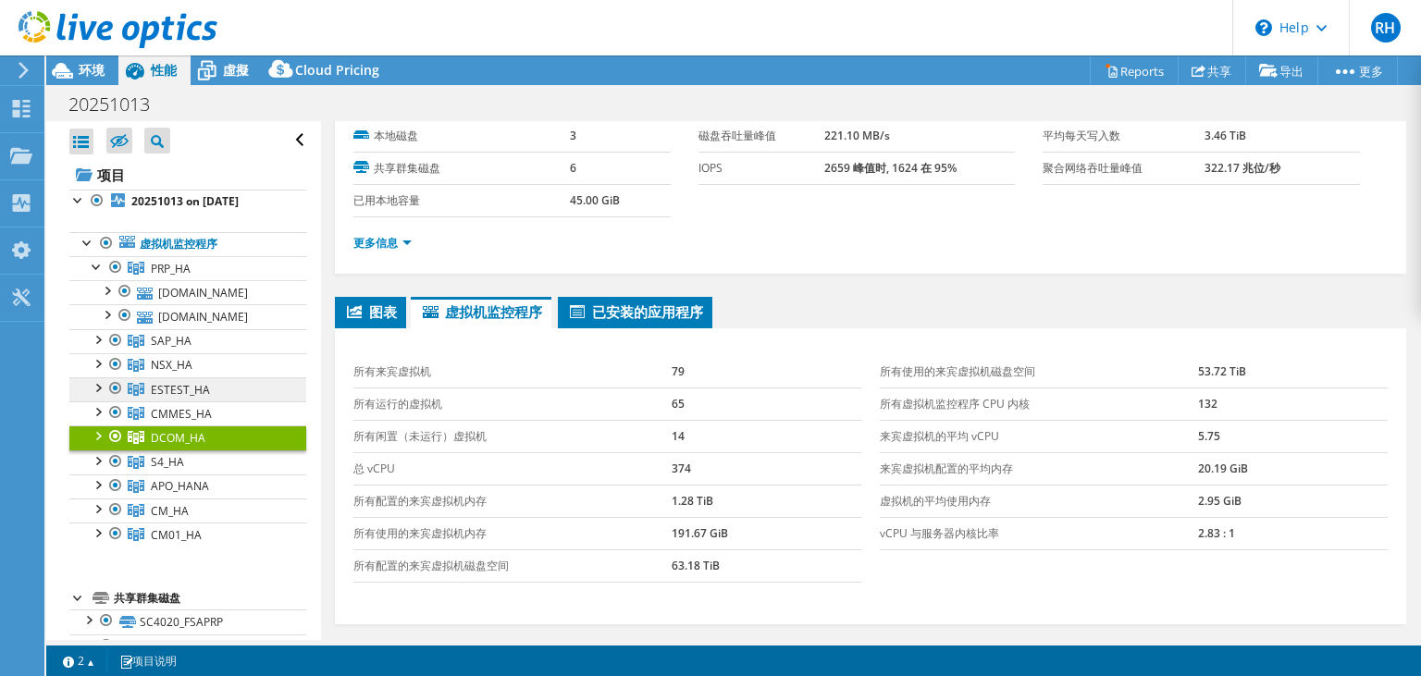
click at [194, 390] on span "ESTEST_HA" at bounding box center [180, 390] width 59 height 16
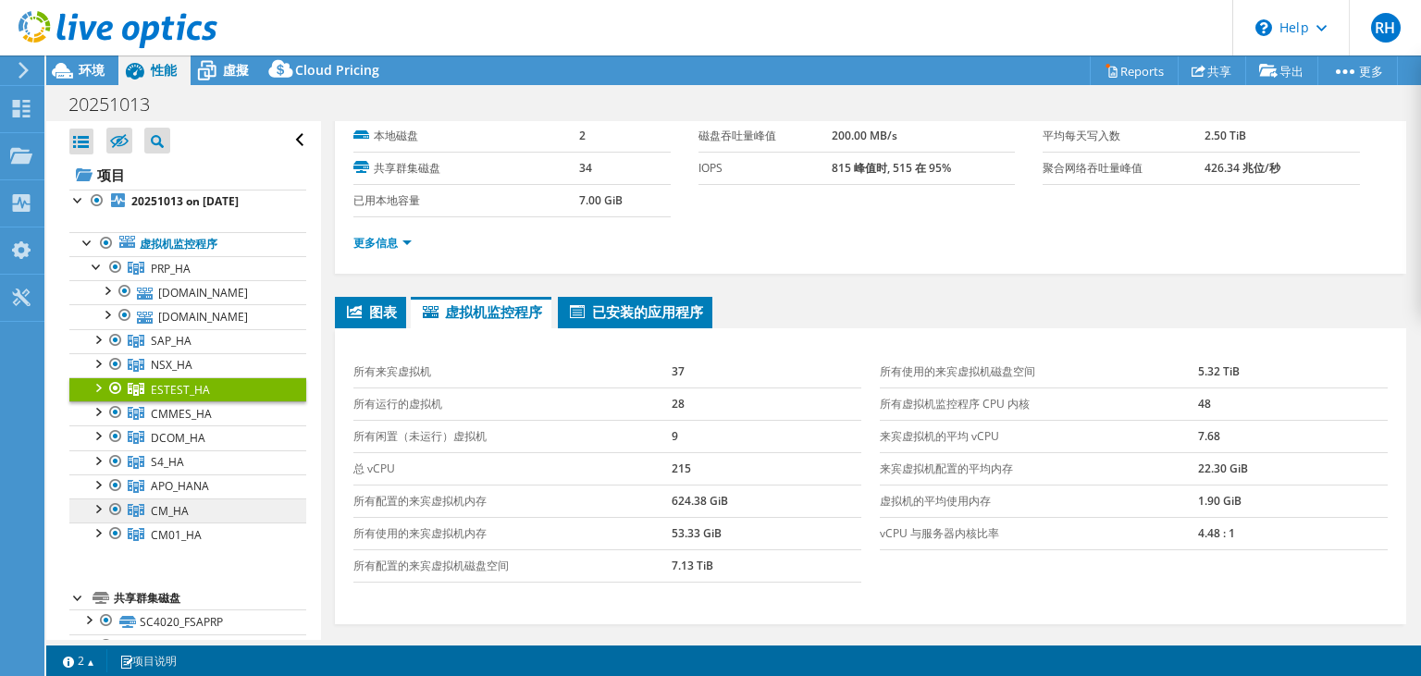
click at [179, 503] on span "CM_HA" at bounding box center [170, 511] width 38 height 16
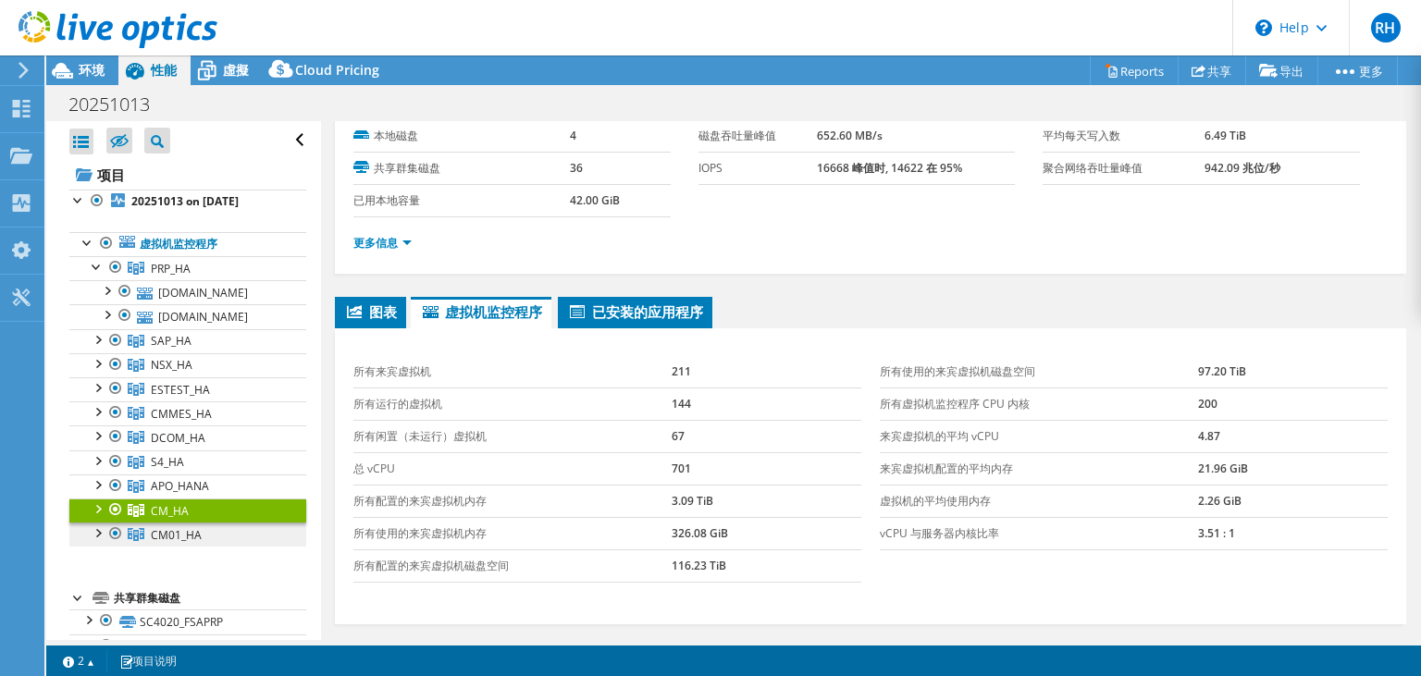
click at [182, 530] on span "CM01_HA" at bounding box center [176, 535] width 51 height 16
